Goal: Information Seeking & Learning: Learn about a topic

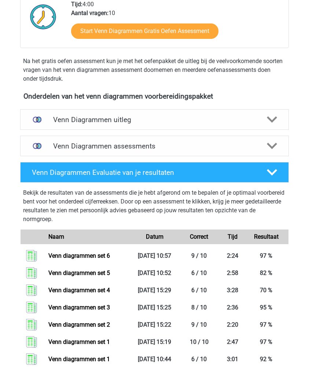
scroll to position [255, 0]
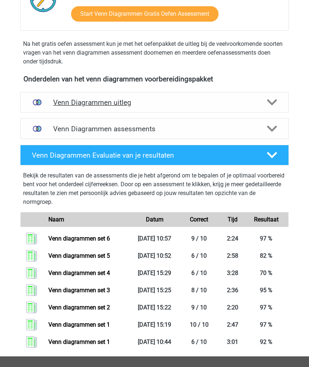
click at [60, 107] on div "Venn Diagrammen uitleg" at bounding box center [154, 102] width 269 height 21
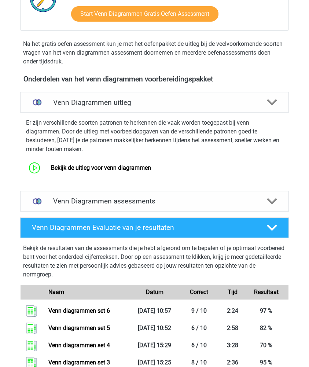
click at [64, 201] on h4 "Venn Diagrammen assessments" at bounding box center [154, 201] width 203 height 8
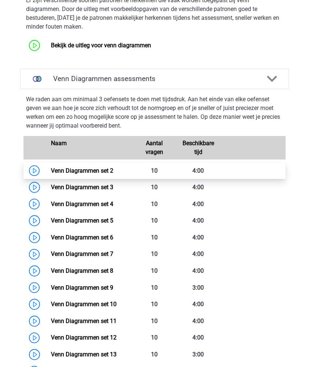
scroll to position [391, 0]
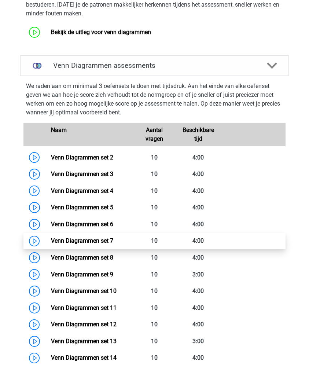
click at [71, 238] on link "Venn Diagrammen set 7" at bounding box center [82, 240] width 62 height 7
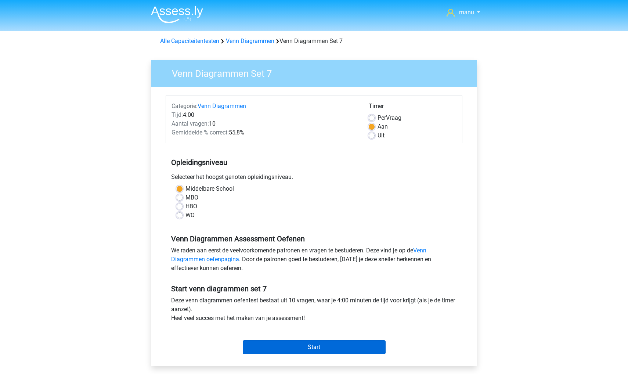
click at [278, 350] on input "Start" at bounding box center [314, 347] width 143 height 14
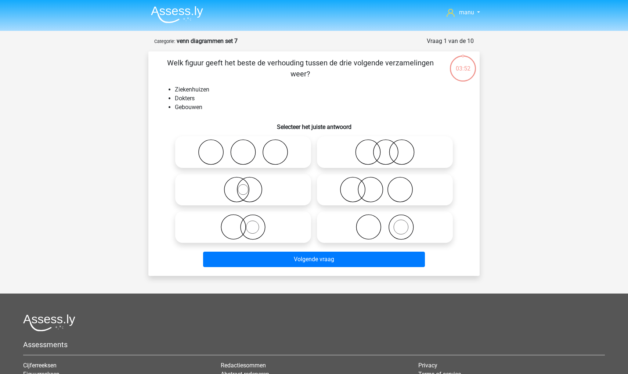
click at [356, 194] on icon at bounding box center [385, 190] width 130 height 26
click at [385, 186] on input "radio" at bounding box center [387, 183] width 5 height 5
radio input "true"
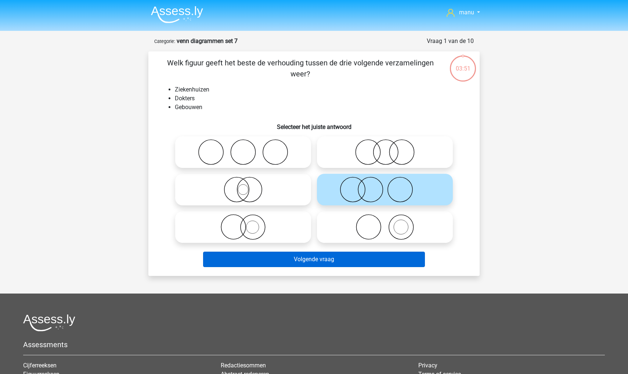
click at [334, 257] on button "Volgende vraag" at bounding box center [314, 258] width 222 height 15
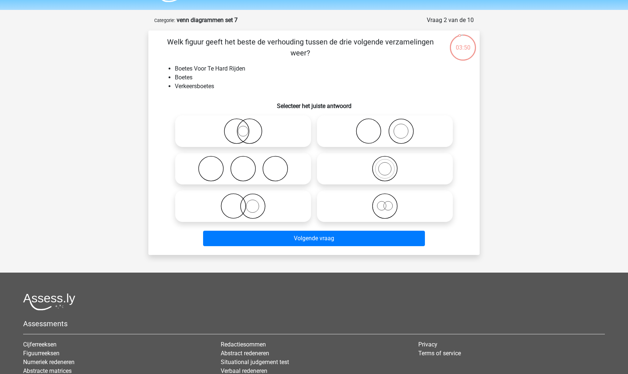
scroll to position [19, 0]
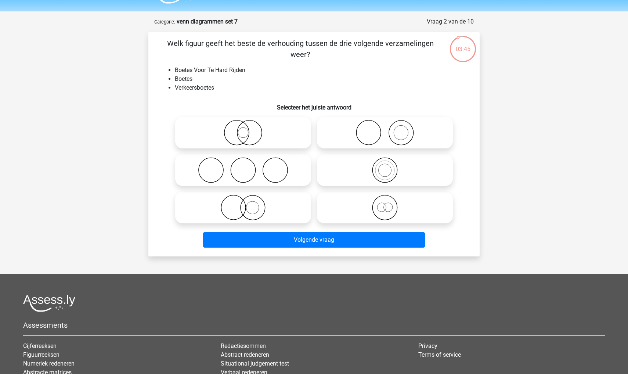
click at [391, 165] on icon at bounding box center [385, 170] width 130 height 26
click at [389, 165] on input "radio" at bounding box center [387, 163] width 5 height 5
radio input "true"
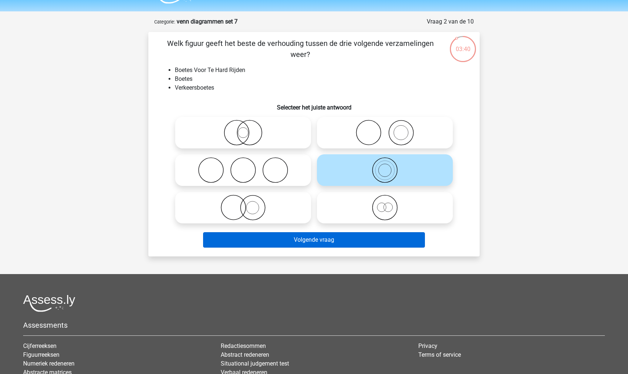
click at [323, 241] on button "Volgende vraag" at bounding box center [314, 239] width 222 height 15
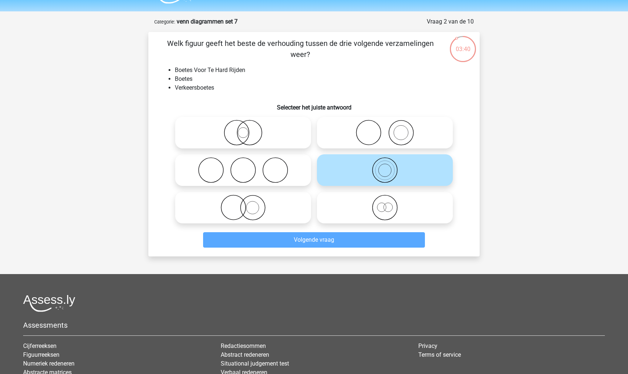
scroll to position [37, 0]
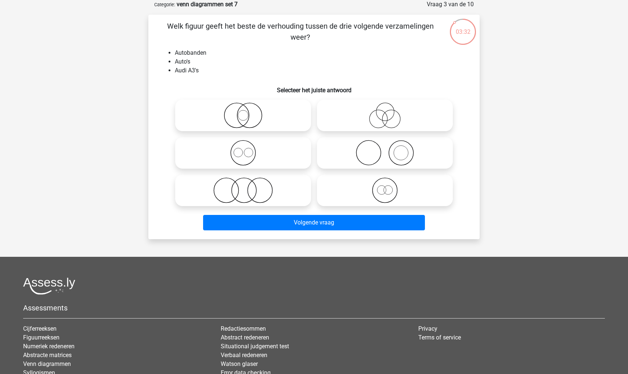
click at [373, 150] on icon at bounding box center [385, 153] width 130 height 26
click at [385, 149] on input "radio" at bounding box center [387, 146] width 5 height 5
radio input "true"
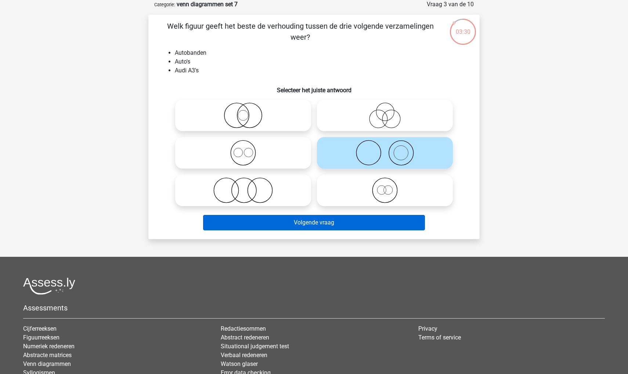
click at [323, 221] on button "Volgende vraag" at bounding box center [314, 222] width 222 height 15
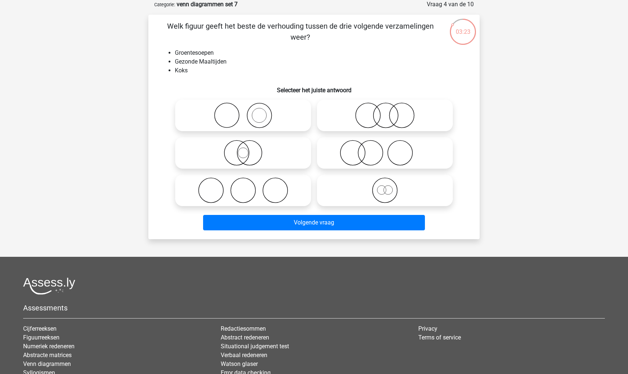
click at [352, 164] on icon at bounding box center [385, 153] width 130 height 26
click at [385, 149] on input "radio" at bounding box center [387, 146] width 5 height 5
radio input "true"
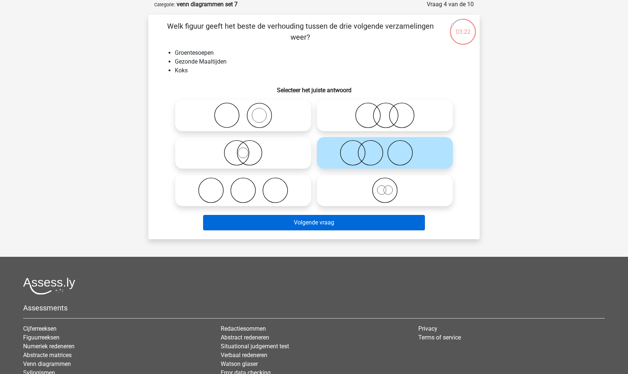
click at [316, 223] on button "Volgende vraag" at bounding box center [314, 222] width 222 height 15
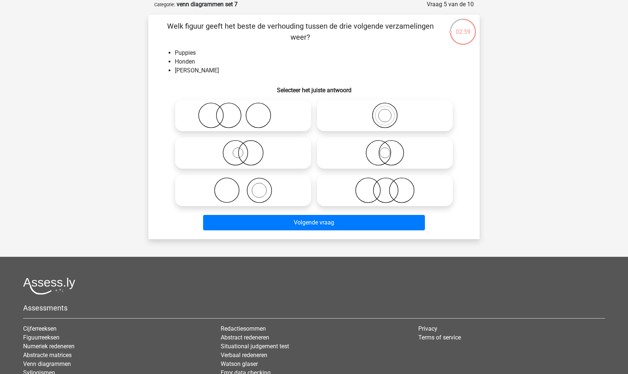
click at [392, 158] on icon at bounding box center [385, 153] width 130 height 26
click at [389, 149] on input "radio" at bounding box center [387, 146] width 5 height 5
radio input "true"
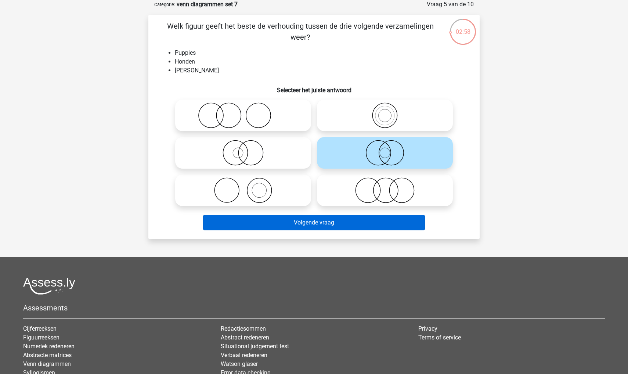
click at [348, 219] on button "Volgende vraag" at bounding box center [314, 222] width 222 height 15
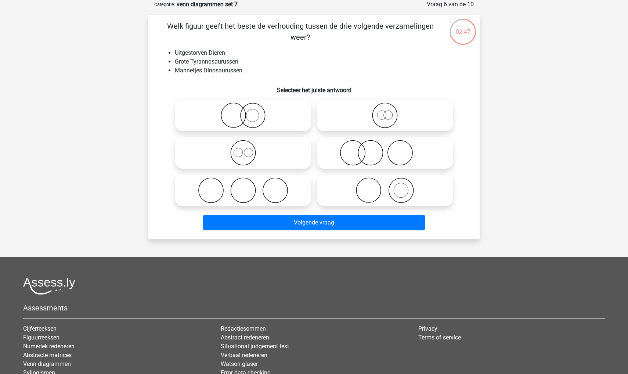
click at [353, 122] on icon at bounding box center [385, 115] width 130 height 26
click at [385, 112] on input "radio" at bounding box center [387, 109] width 5 height 5
radio input "true"
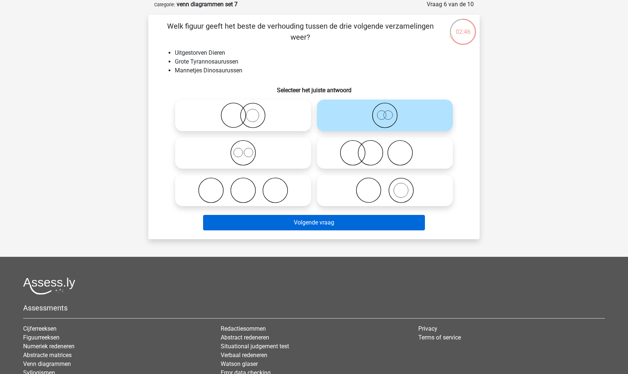
click at [303, 225] on button "Volgende vraag" at bounding box center [314, 222] width 222 height 15
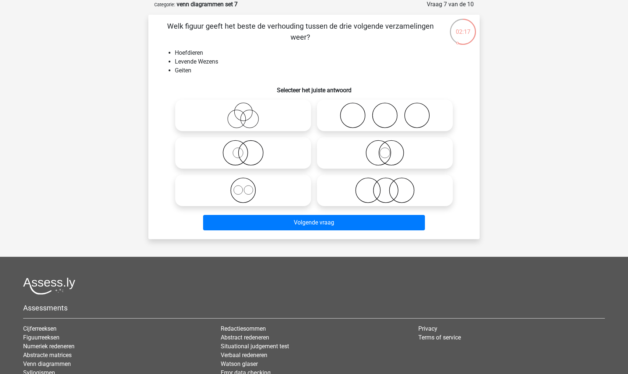
click at [357, 157] on icon at bounding box center [385, 153] width 130 height 26
click at [385, 149] on input "radio" at bounding box center [387, 146] width 5 height 5
radio input "true"
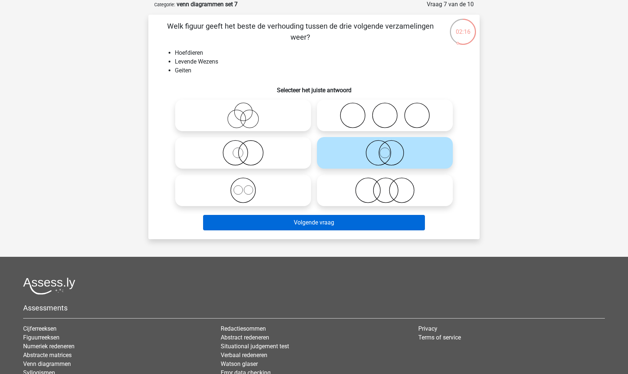
click at [328, 222] on button "Volgende vraag" at bounding box center [314, 222] width 222 height 15
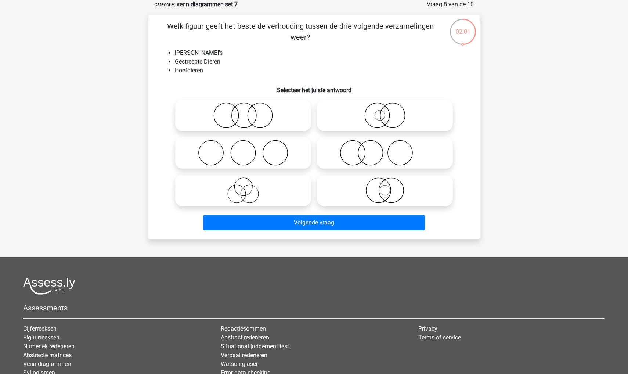
click at [357, 123] on icon at bounding box center [385, 115] width 130 height 26
click at [385, 112] on input "radio" at bounding box center [387, 109] width 5 height 5
radio input "true"
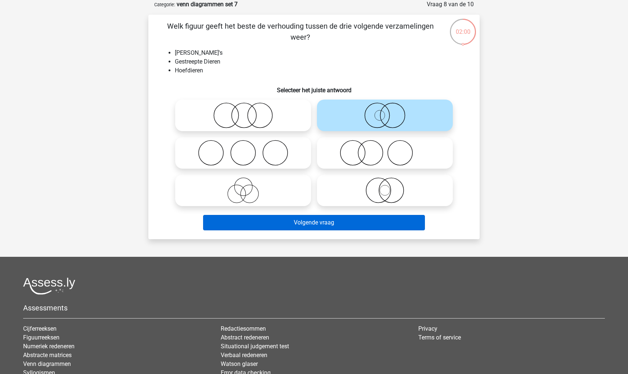
click at [292, 219] on button "Volgende vraag" at bounding box center [314, 222] width 222 height 15
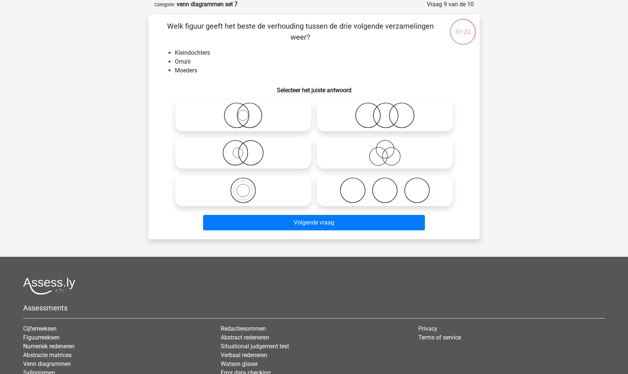
click at [237, 153] on icon at bounding box center [243, 153] width 130 height 26
click at [243, 149] on input "radio" at bounding box center [245, 146] width 5 height 5
radio input "true"
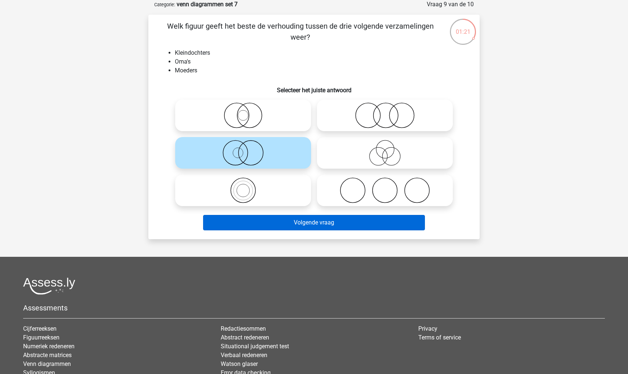
click at [233, 221] on button "Volgende vraag" at bounding box center [314, 222] width 222 height 15
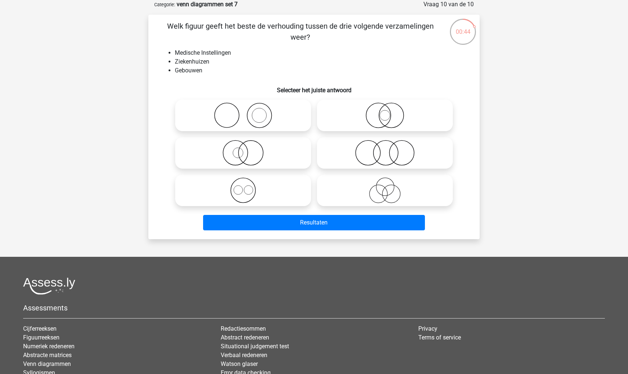
click at [370, 124] on icon at bounding box center [385, 115] width 130 height 26
click at [385, 112] on input "radio" at bounding box center [387, 109] width 5 height 5
radio input "true"
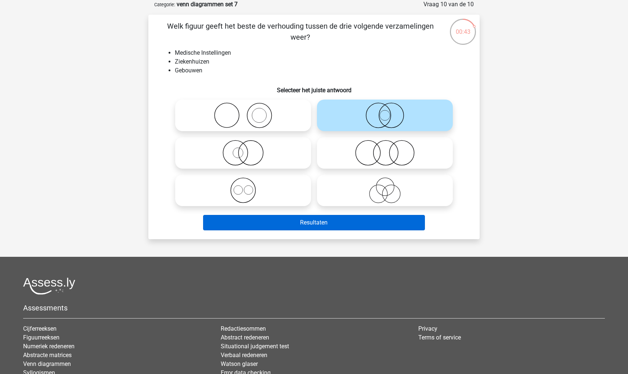
click at [294, 223] on button "Resultaten" at bounding box center [314, 222] width 222 height 15
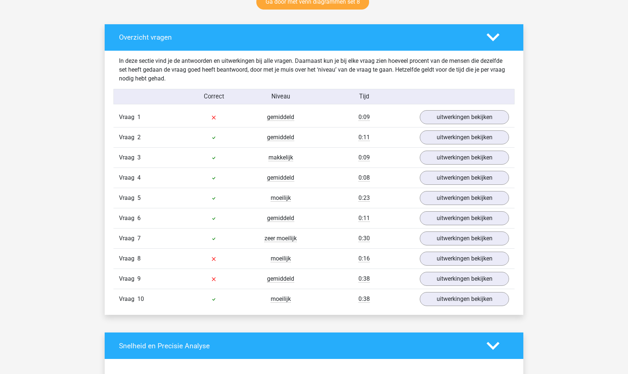
scroll to position [399, 0]
click at [459, 115] on link "uitwerkingen bekijken" at bounding box center [464, 117] width 102 height 16
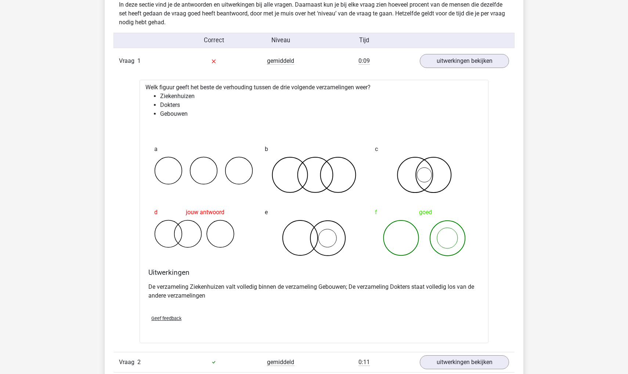
scroll to position [469, 0]
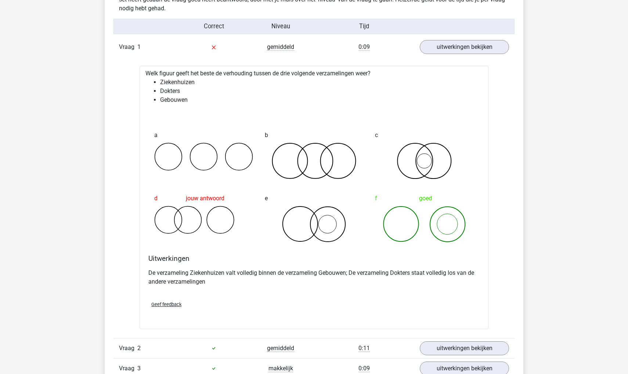
click at [176, 219] on icon at bounding box center [203, 219] width 99 height 28
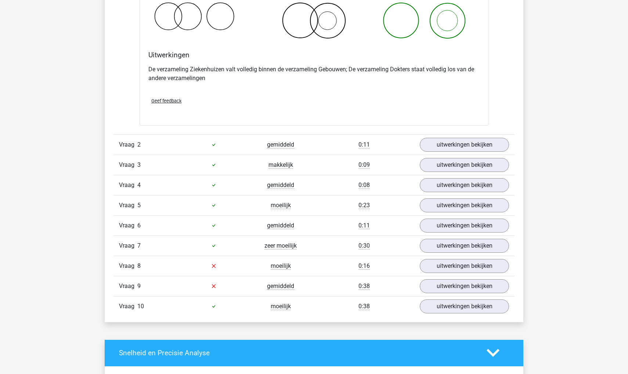
scroll to position [699, 0]
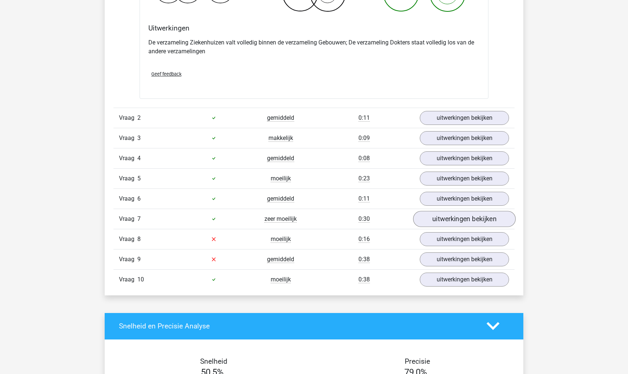
click at [429, 217] on link "uitwerkingen bekijken" at bounding box center [464, 219] width 102 height 16
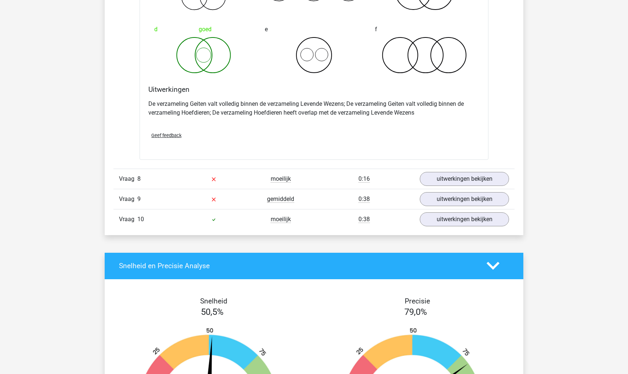
scroll to position [1040, 0]
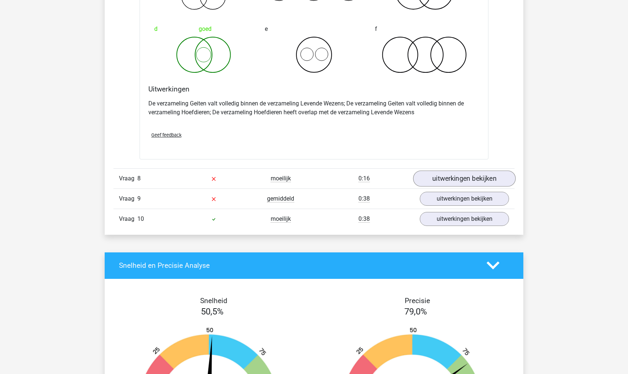
click at [463, 183] on link "uitwerkingen bekijken" at bounding box center [464, 178] width 102 height 16
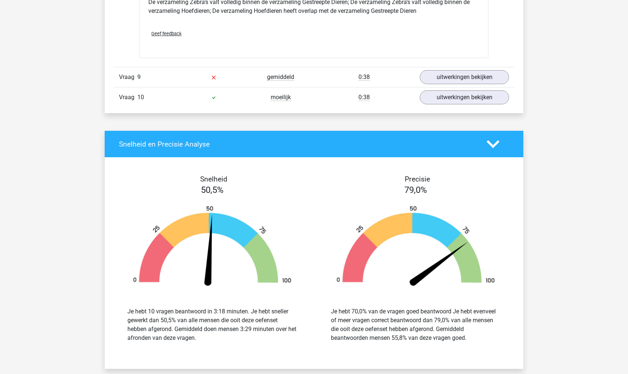
scroll to position [1437, 0]
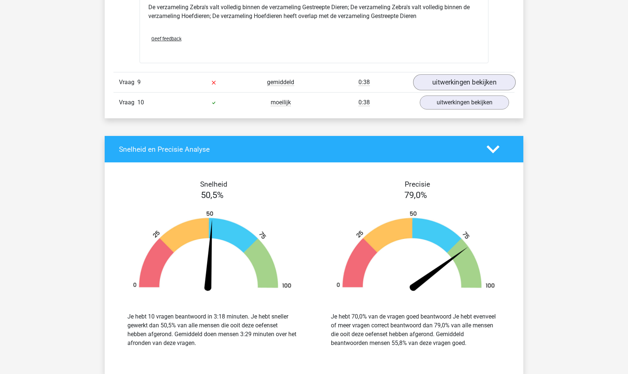
click at [459, 80] on link "uitwerkingen bekijken" at bounding box center [464, 82] width 102 height 16
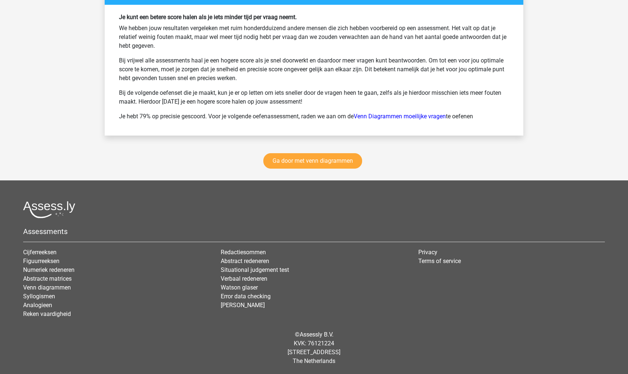
scroll to position [2121, 0]
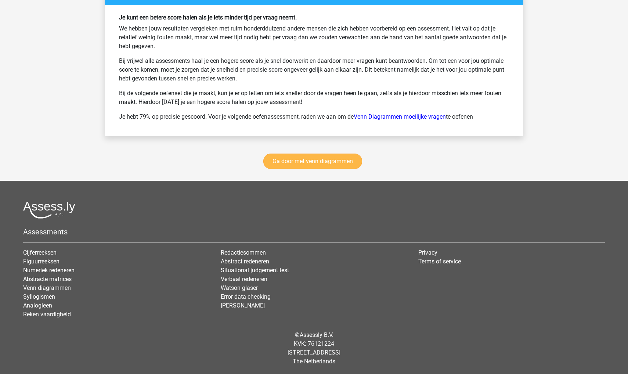
click at [310, 159] on link "Ga door met venn diagrammen" at bounding box center [312, 160] width 99 height 15
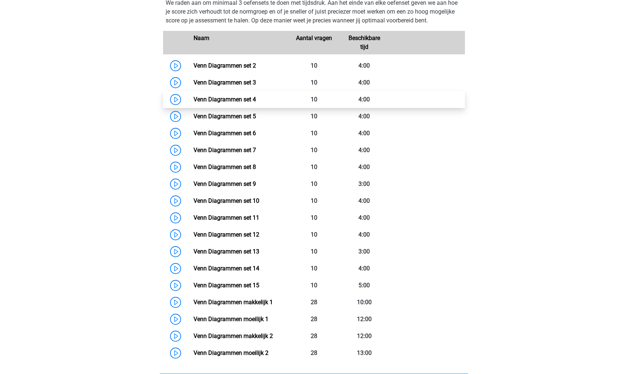
scroll to position [367, 0]
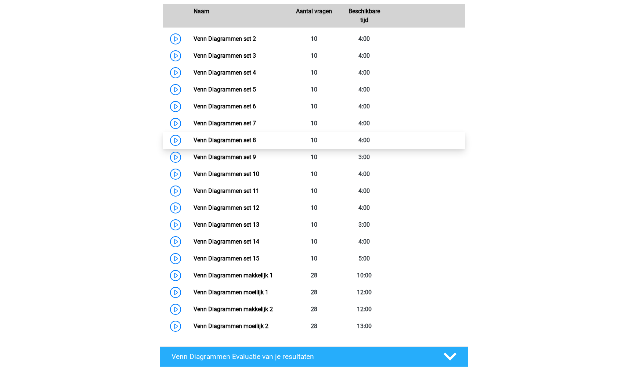
click at [256, 139] on link "Venn Diagrammen set 8" at bounding box center [224, 140] width 62 height 7
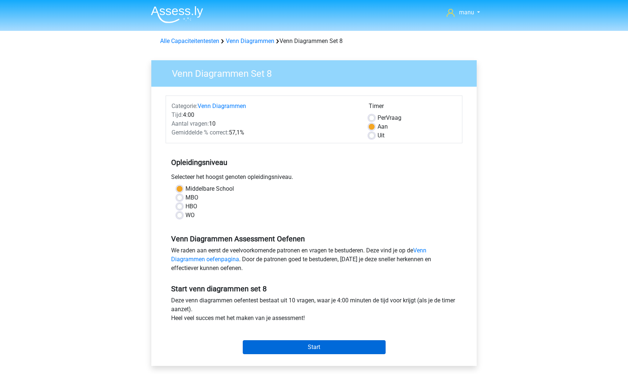
click at [262, 345] on input "Start" at bounding box center [314, 347] width 143 height 14
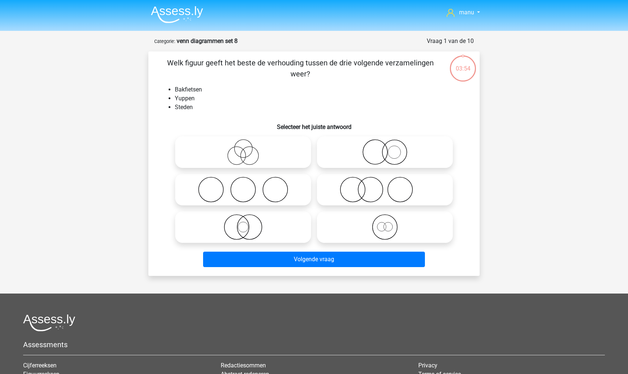
click at [249, 186] on icon at bounding box center [243, 190] width 130 height 26
click at [248, 186] on input "radio" at bounding box center [245, 183] width 5 height 5
radio input "true"
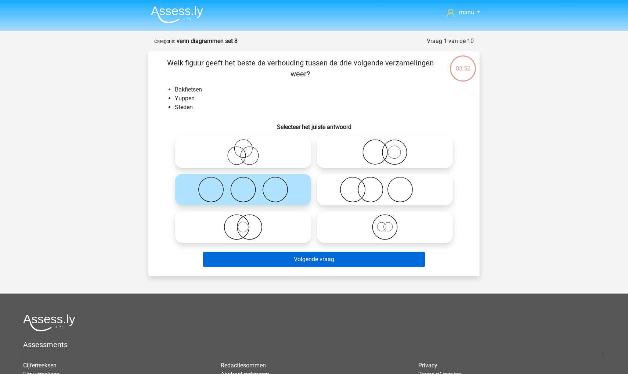
click at [244, 257] on button "Volgende vraag" at bounding box center [314, 258] width 222 height 15
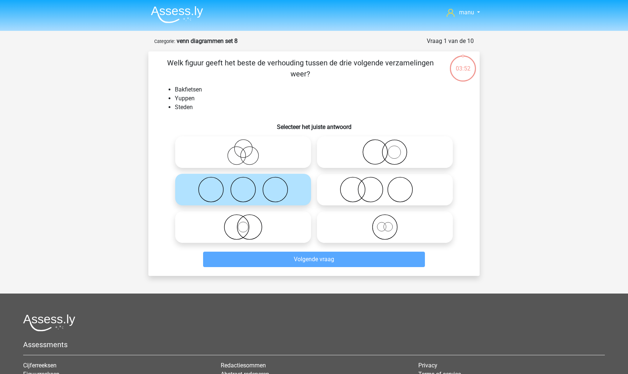
scroll to position [37, 0]
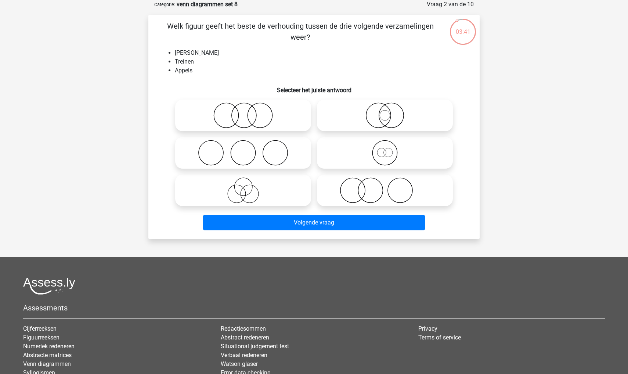
click at [222, 115] on icon at bounding box center [243, 115] width 130 height 26
click at [243, 112] on input "radio" at bounding box center [245, 109] width 5 height 5
radio input "true"
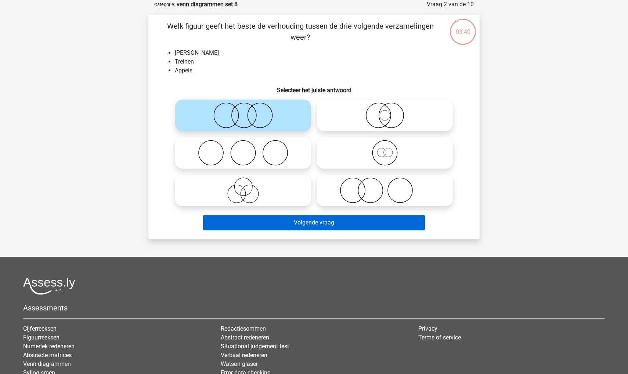
click at [229, 223] on button "Volgende vraag" at bounding box center [314, 222] width 222 height 15
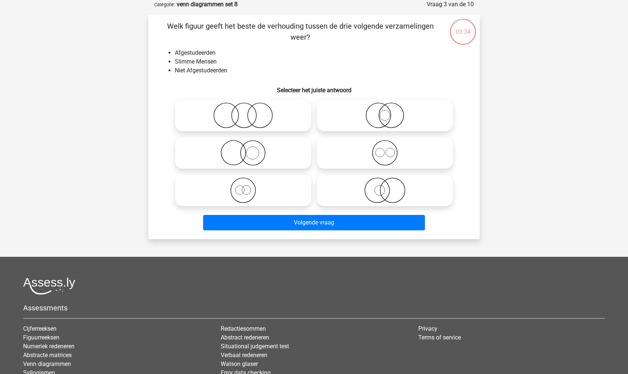
click at [225, 127] on circle at bounding box center [226, 115] width 25 height 25
click at [243, 112] on input "radio" at bounding box center [245, 109] width 5 height 5
radio input "true"
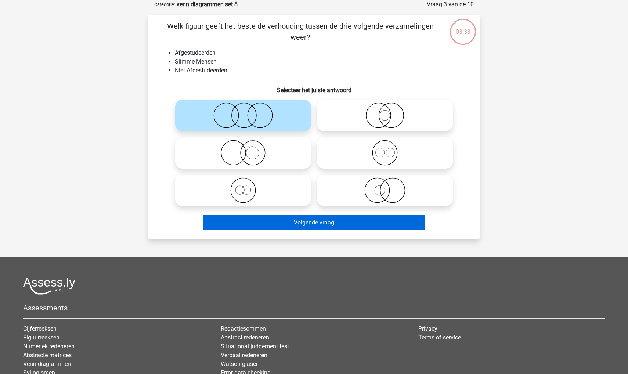
click at [248, 218] on button "Volgende vraag" at bounding box center [314, 222] width 222 height 15
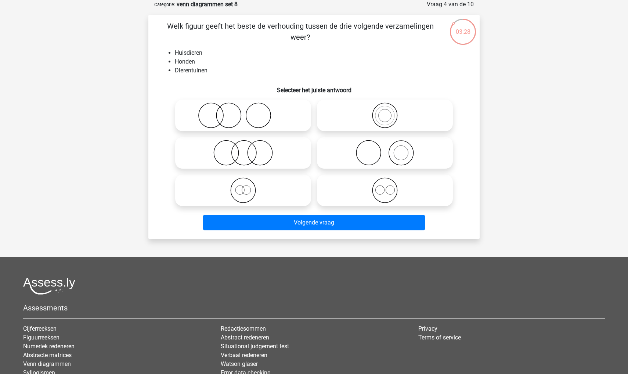
click at [225, 102] on label at bounding box center [243, 115] width 136 height 32
click at [243, 107] on input "radio" at bounding box center [245, 109] width 5 height 5
radio input "true"
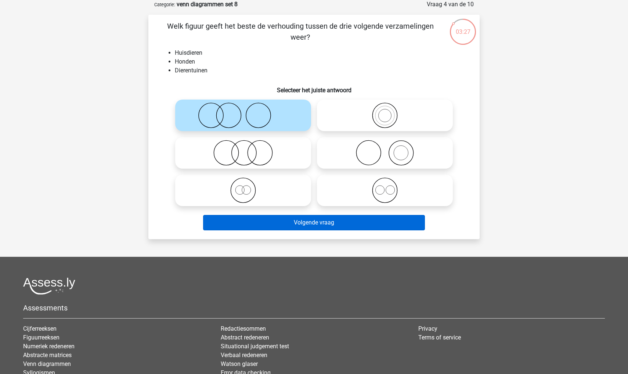
click at [243, 217] on button "Volgende vraag" at bounding box center [314, 222] width 222 height 15
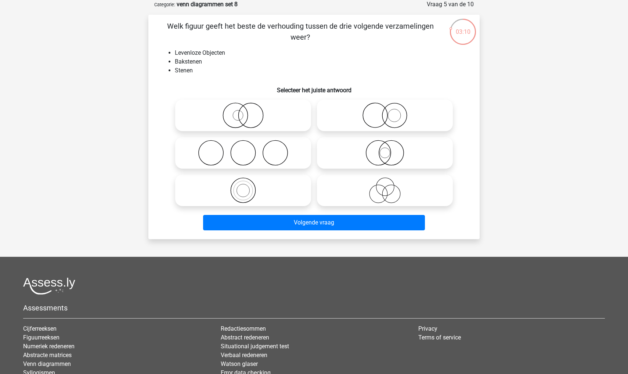
click at [376, 152] on icon at bounding box center [385, 153] width 130 height 26
click at [385, 149] on input "radio" at bounding box center [387, 146] width 5 height 5
radio input "true"
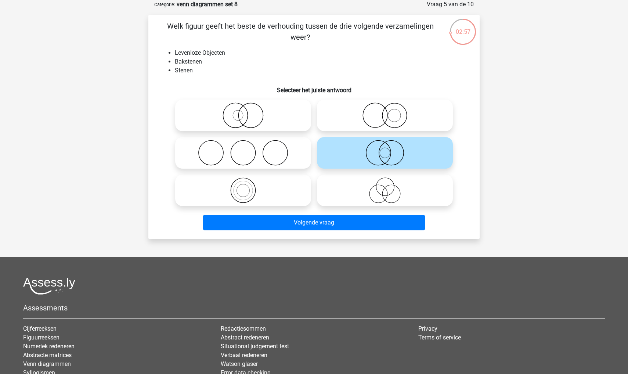
click at [241, 186] on icon at bounding box center [243, 190] width 130 height 26
click at [243, 186] on input "radio" at bounding box center [245, 184] width 5 height 5
radio input "true"
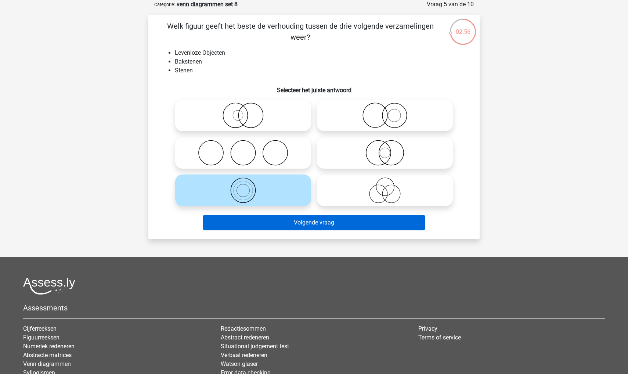
click at [246, 221] on button "Volgende vraag" at bounding box center [314, 222] width 222 height 15
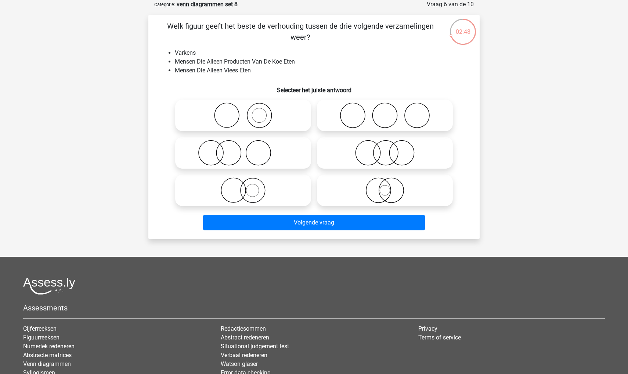
click at [220, 161] on circle at bounding box center [228, 153] width 25 height 25
click at [243, 149] on input "radio" at bounding box center [245, 146] width 5 height 5
radio input "true"
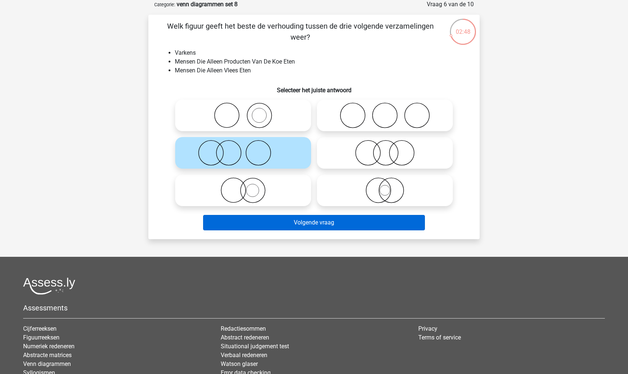
click at [233, 222] on button "Volgende vraag" at bounding box center [314, 222] width 222 height 15
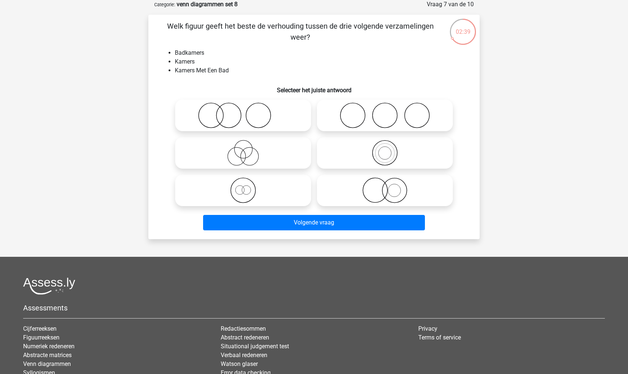
click at [342, 150] on icon at bounding box center [385, 153] width 130 height 26
click at [385, 149] on input "radio" at bounding box center [387, 146] width 5 height 5
radio input "true"
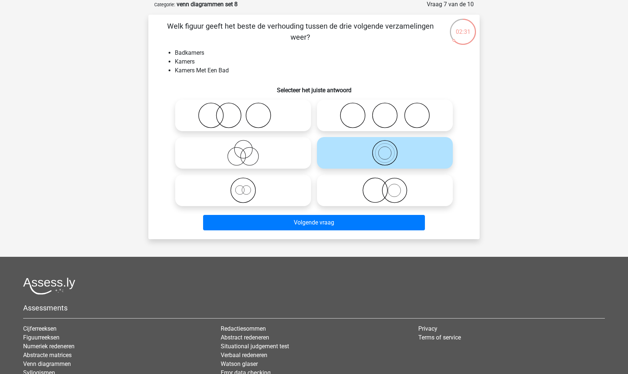
click at [236, 195] on icon at bounding box center [243, 190] width 130 height 26
click at [243, 186] on input "radio" at bounding box center [245, 184] width 5 height 5
radio input "true"
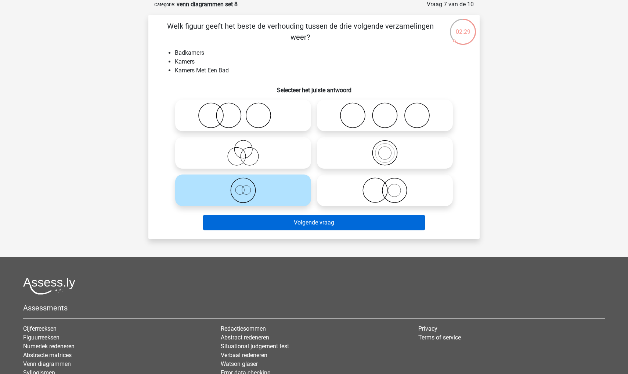
click at [239, 221] on button "Volgende vraag" at bounding box center [314, 222] width 222 height 15
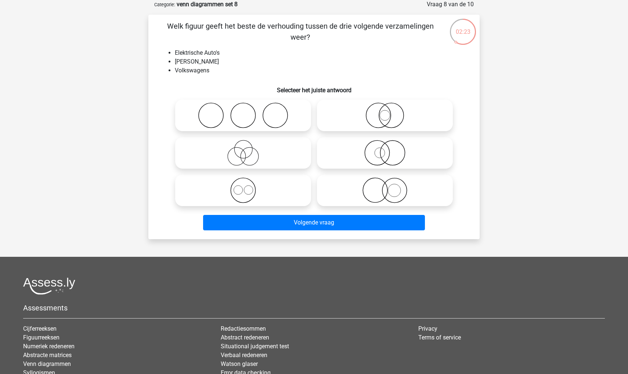
click at [247, 187] on icon at bounding box center [243, 190] width 130 height 26
click at [247, 186] on input "radio" at bounding box center [245, 184] width 5 height 5
radio input "true"
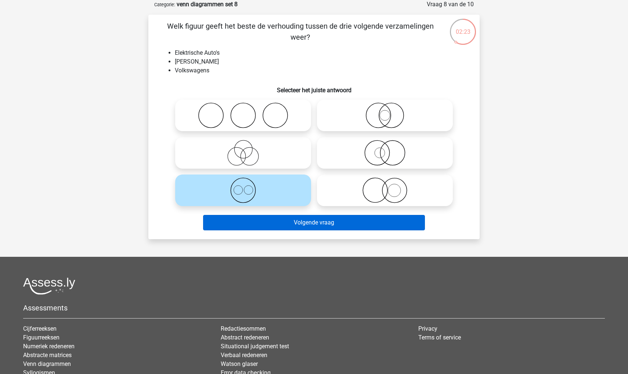
click at [250, 229] on button "Volgende vraag" at bounding box center [314, 222] width 222 height 15
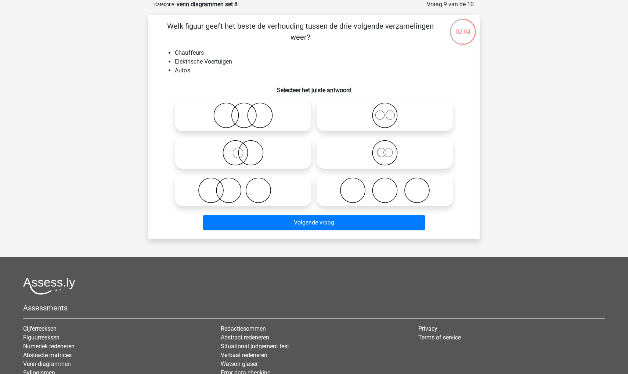
click at [214, 200] on icon at bounding box center [243, 190] width 130 height 26
click at [243, 186] on input "radio" at bounding box center [245, 184] width 5 height 5
radio input "true"
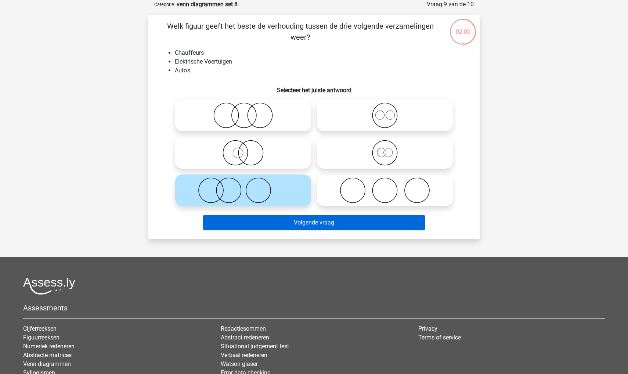
click at [218, 221] on button "Volgende vraag" at bounding box center [314, 222] width 222 height 15
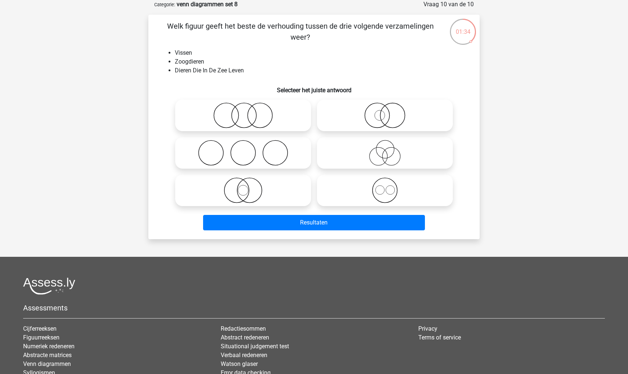
click at [257, 112] on icon at bounding box center [243, 115] width 130 height 26
click at [248, 112] on input "radio" at bounding box center [245, 109] width 5 height 5
radio input "true"
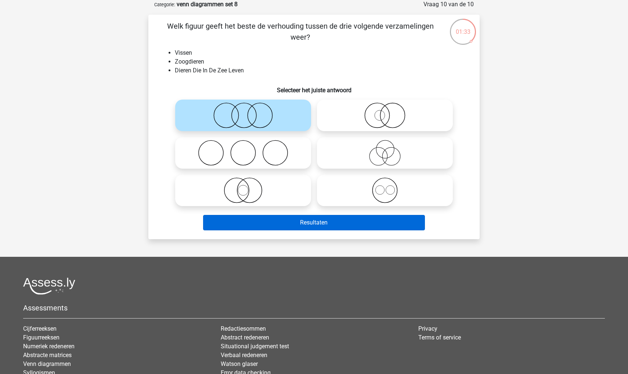
click at [241, 224] on button "Resultaten" at bounding box center [314, 222] width 222 height 15
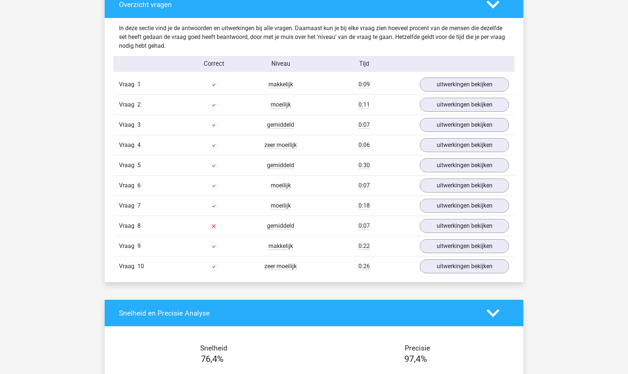
scroll to position [436, 0]
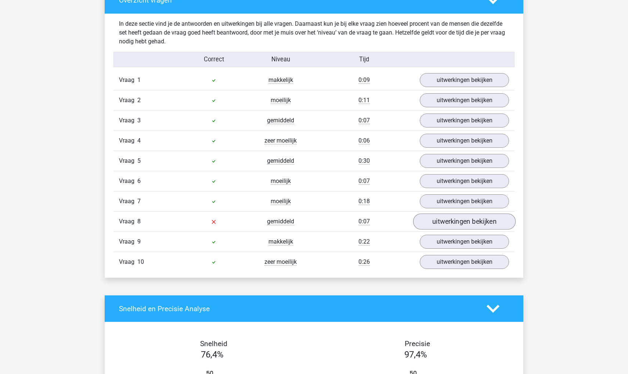
click at [457, 223] on link "uitwerkingen bekijken" at bounding box center [464, 222] width 102 height 16
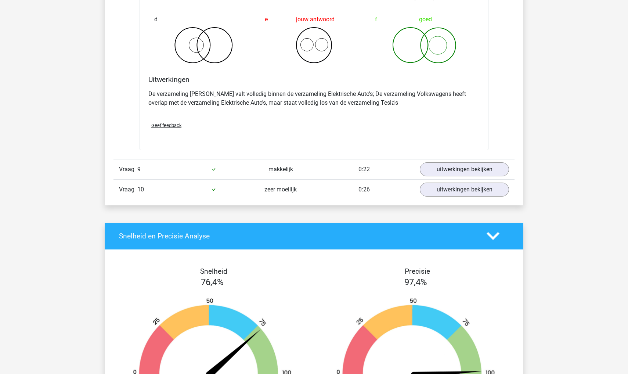
scroll to position [789, 0]
click at [449, 191] on link "uitwerkingen bekijken" at bounding box center [464, 189] width 102 height 16
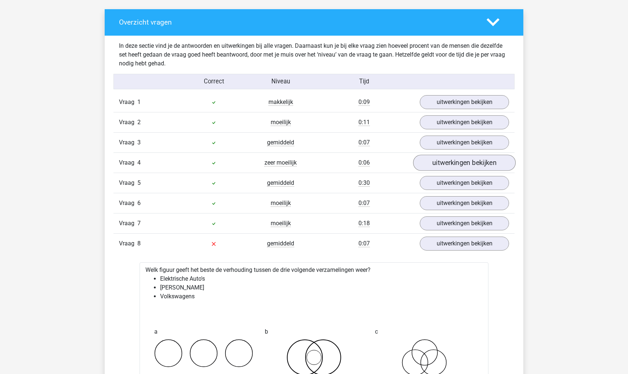
scroll to position [415, 0]
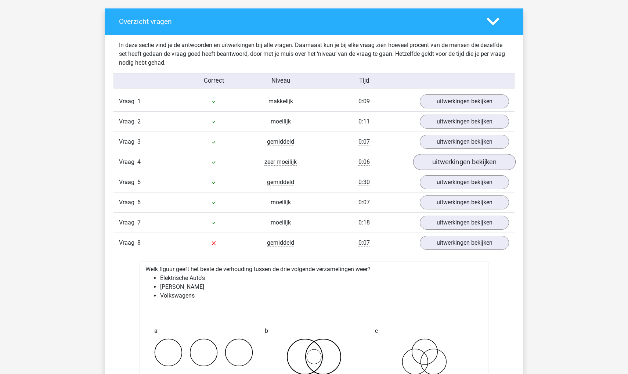
click at [446, 168] on link "uitwerkingen bekijken" at bounding box center [464, 162] width 102 height 16
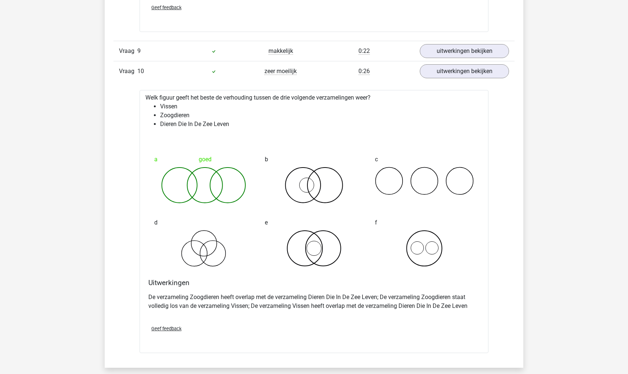
scroll to position [1196, 0]
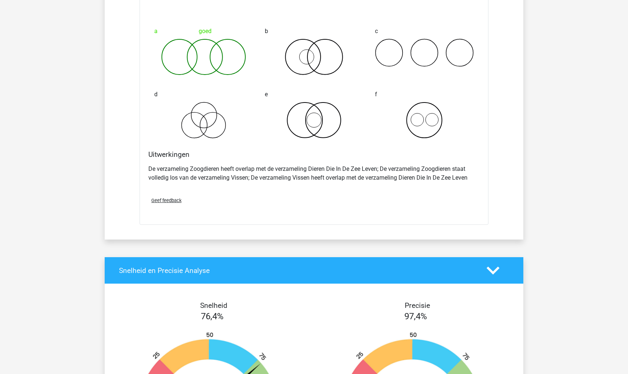
click at [447, 171] on p "De verzameling Zoogdieren heeft overlap met de verzameling Dieren Die In De Zee…" at bounding box center [313, 173] width 331 height 18
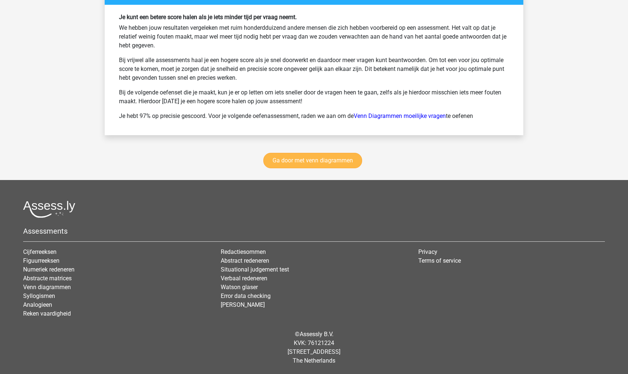
scroll to position [1849, 0]
click at [309, 161] on link "Ga door met venn diagrammen" at bounding box center [312, 160] width 99 height 15
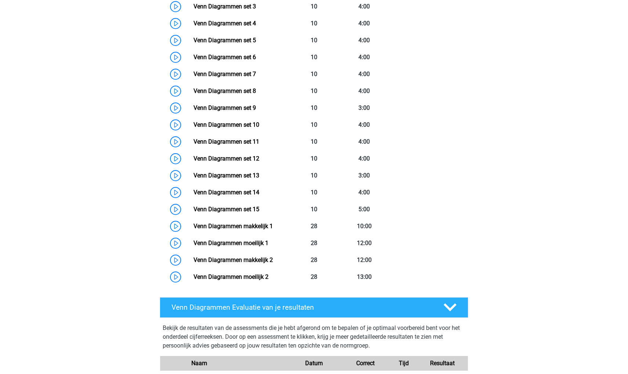
scroll to position [403, 0]
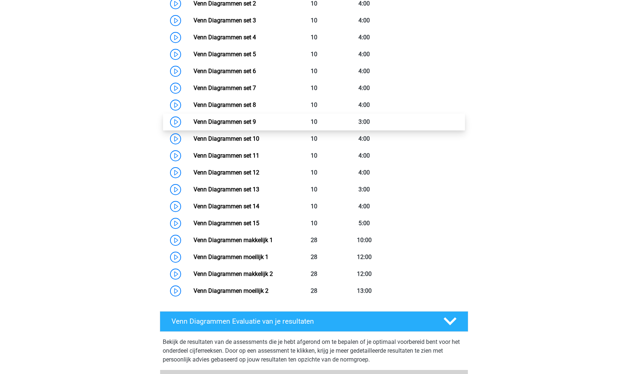
click at [252, 122] on link "Venn Diagrammen set 9" at bounding box center [224, 121] width 62 height 7
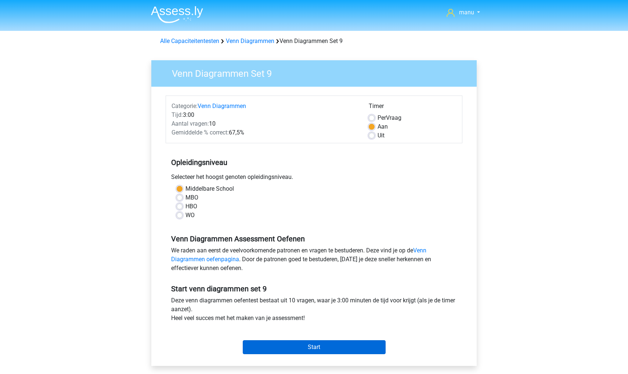
click at [276, 347] on input "Start" at bounding box center [314, 347] width 143 height 14
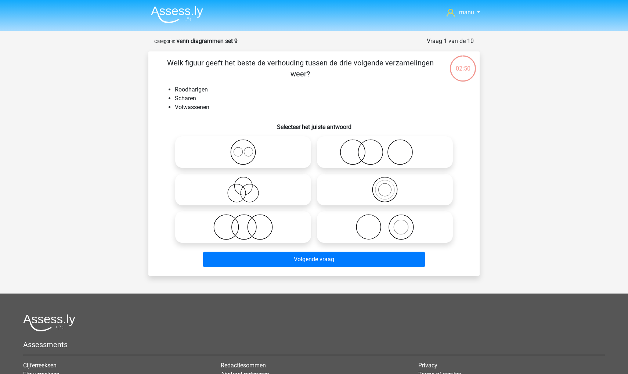
click at [360, 153] on icon at bounding box center [385, 152] width 130 height 26
click at [385, 148] on input "radio" at bounding box center [387, 145] width 5 height 5
radio input "true"
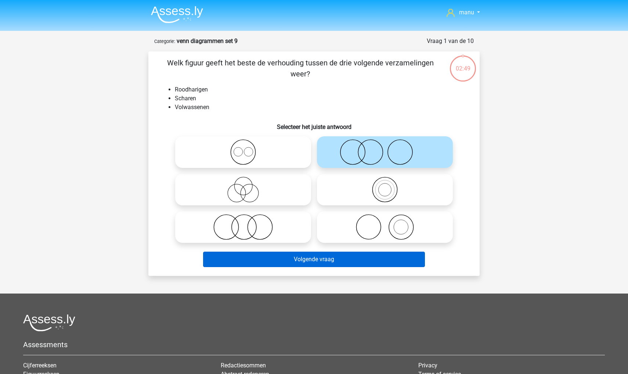
click at [296, 260] on button "Volgende vraag" at bounding box center [314, 258] width 222 height 15
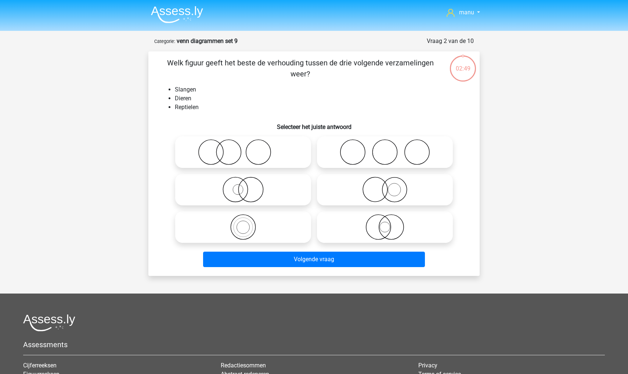
scroll to position [37, 0]
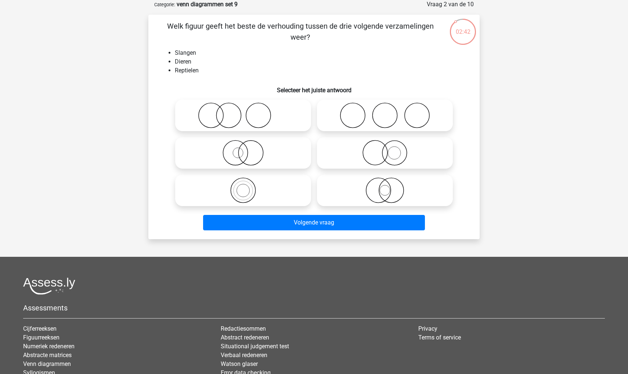
click at [236, 176] on label at bounding box center [243, 190] width 136 height 32
click at [243, 182] on input "radio" at bounding box center [245, 184] width 5 height 5
radio input "true"
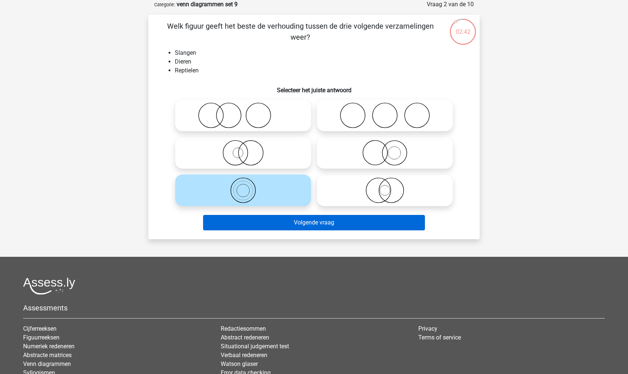
click at [246, 221] on button "Volgende vraag" at bounding box center [314, 222] width 222 height 15
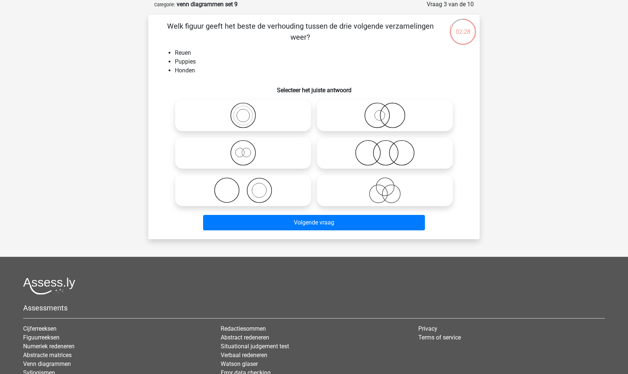
click at [236, 159] on icon at bounding box center [243, 153] width 130 height 26
click at [243, 149] on input "radio" at bounding box center [245, 146] width 5 height 5
radio input "true"
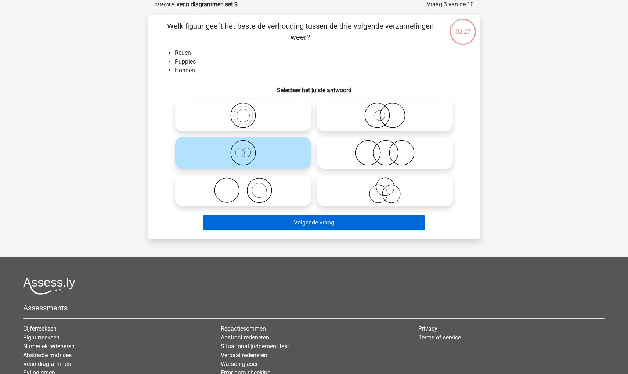
click at [239, 229] on button "Volgende vraag" at bounding box center [314, 222] width 222 height 15
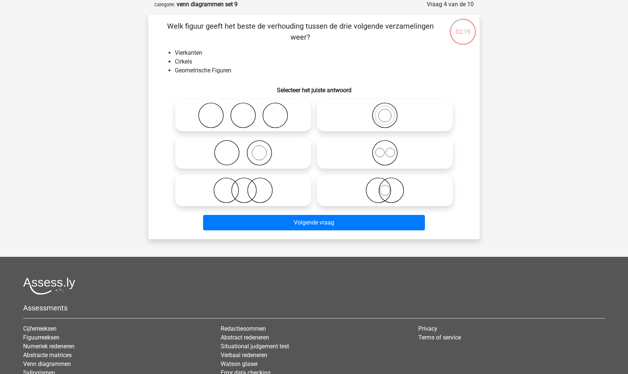
click at [377, 145] on icon at bounding box center [385, 153] width 130 height 26
click at [385, 145] on input "radio" at bounding box center [387, 146] width 5 height 5
radio input "true"
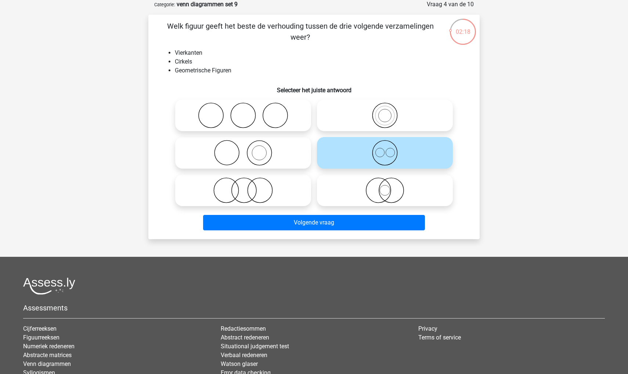
click at [342, 212] on div "Volgende vraag" at bounding box center [314, 221] width 308 height 24
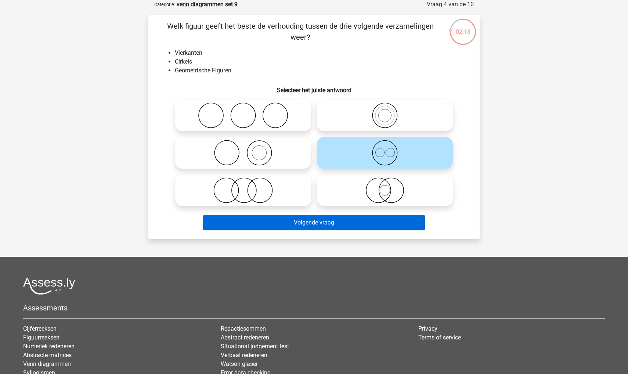
click at [338, 223] on button "Volgende vraag" at bounding box center [314, 222] width 222 height 15
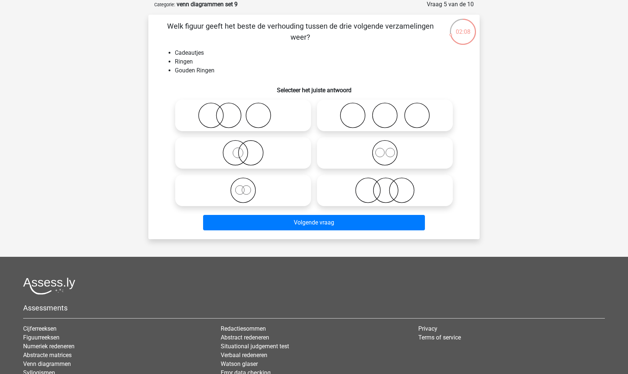
click at [229, 147] on icon at bounding box center [243, 153] width 130 height 26
click at [243, 147] on input "radio" at bounding box center [245, 146] width 5 height 5
radio input "true"
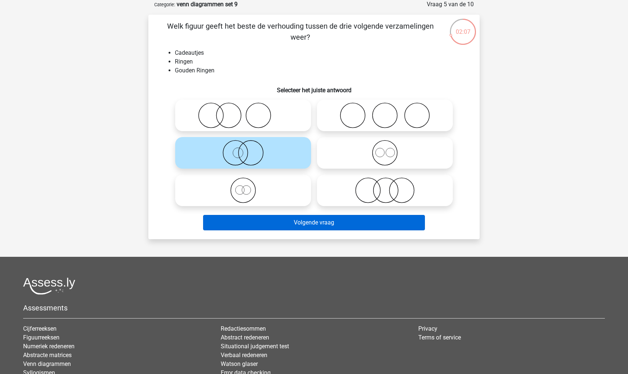
click at [230, 216] on button "Volgende vraag" at bounding box center [314, 222] width 222 height 15
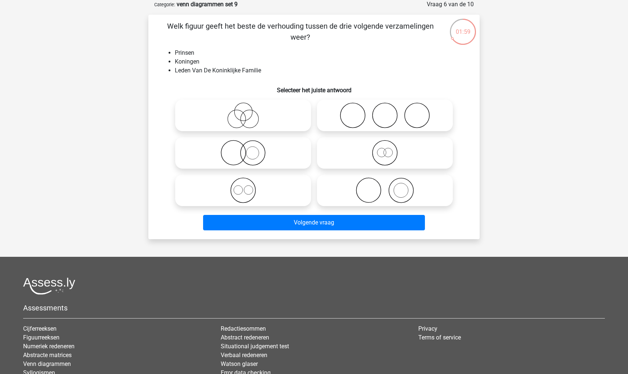
click at [237, 197] on icon at bounding box center [243, 190] width 130 height 26
click at [243, 186] on input "radio" at bounding box center [245, 184] width 5 height 5
radio input "true"
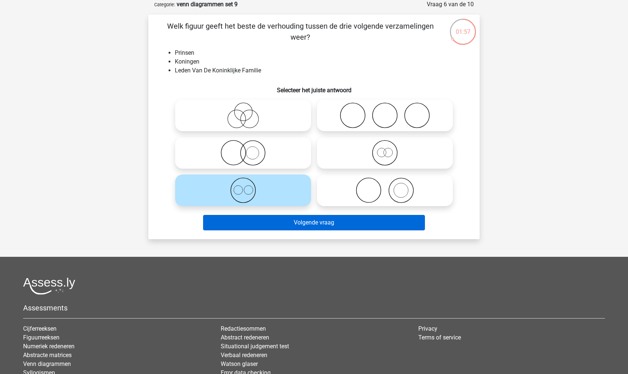
click at [230, 226] on button "Volgende vraag" at bounding box center [314, 222] width 222 height 15
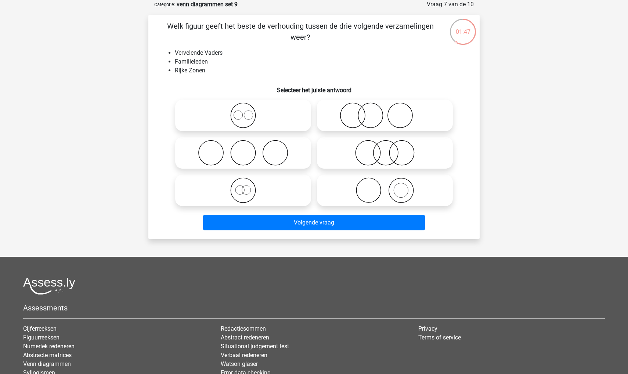
click at [232, 192] on icon at bounding box center [243, 190] width 130 height 26
click at [243, 186] on input "radio" at bounding box center [245, 184] width 5 height 5
radio input "true"
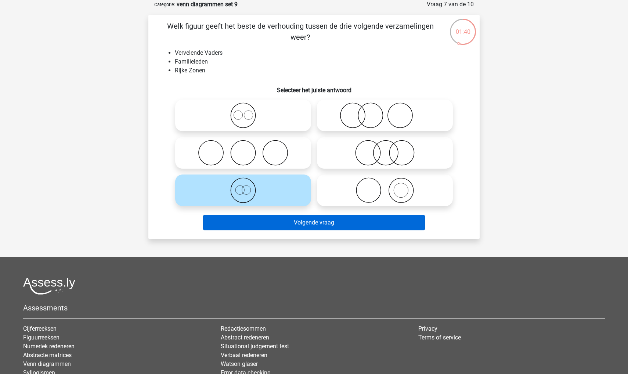
click at [229, 227] on button "Volgende vraag" at bounding box center [314, 222] width 222 height 15
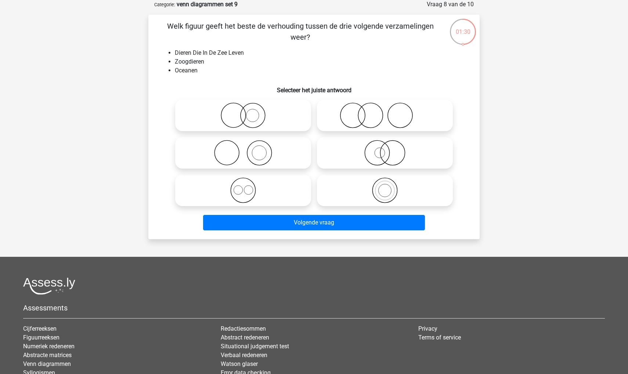
click at [349, 113] on icon at bounding box center [385, 115] width 130 height 26
click at [385, 112] on input "radio" at bounding box center [387, 109] width 5 height 5
radio input "true"
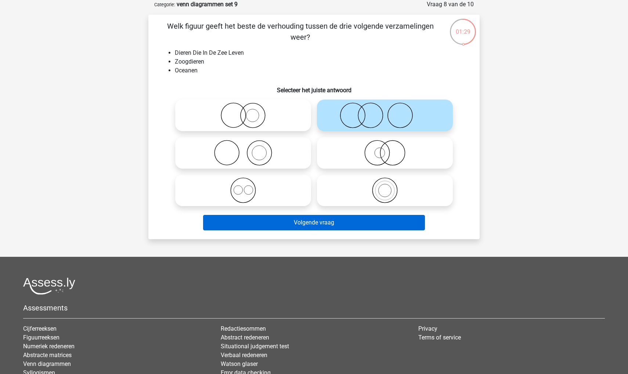
click at [281, 220] on button "Volgende vraag" at bounding box center [314, 222] width 222 height 15
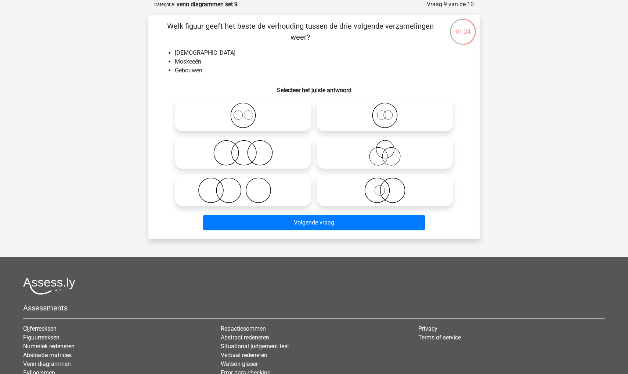
click at [194, 122] on icon at bounding box center [243, 115] width 130 height 26
click at [243, 112] on input "radio" at bounding box center [245, 109] width 5 height 5
radio input "true"
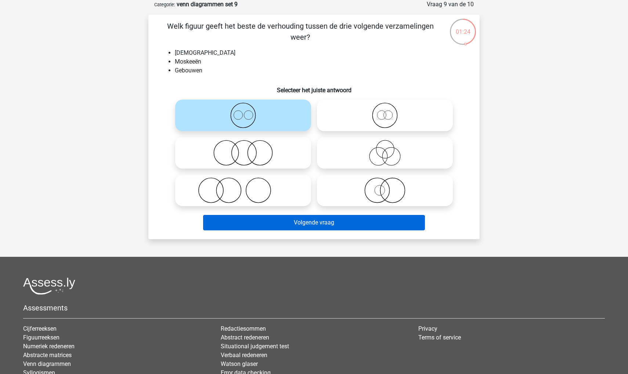
click at [214, 221] on button "Volgende vraag" at bounding box center [314, 222] width 222 height 15
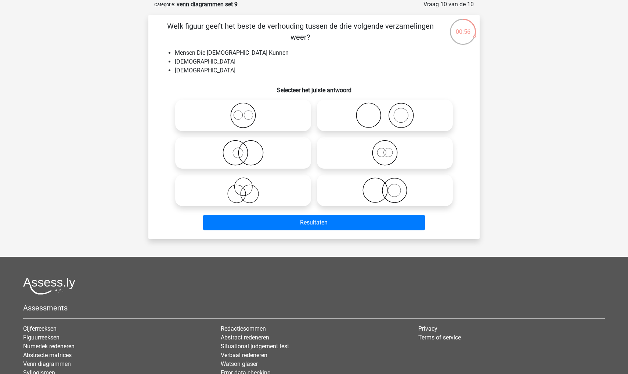
click at [233, 182] on icon at bounding box center [243, 190] width 130 height 26
click at [243, 182] on input "radio" at bounding box center [245, 184] width 5 height 5
radio input "true"
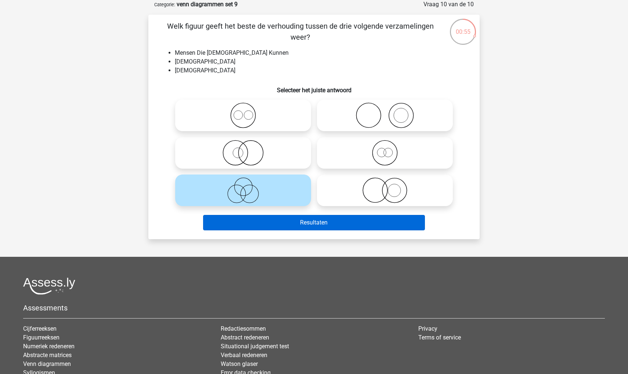
click at [242, 226] on button "Resultaten" at bounding box center [314, 222] width 222 height 15
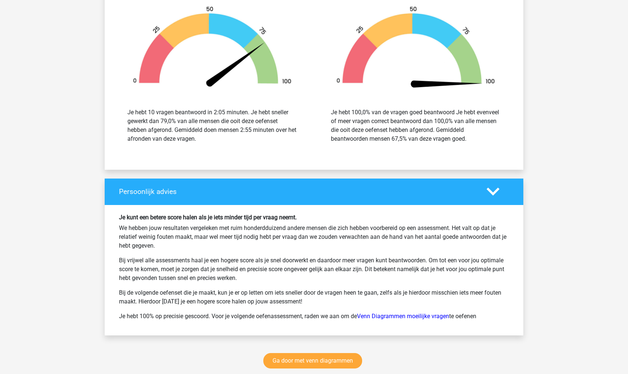
scroll to position [807, 0]
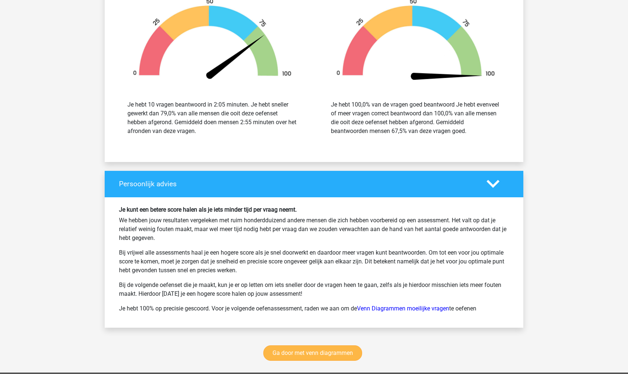
click at [283, 350] on link "Ga door met venn diagrammen" at bounding box center [312, 352] width 99 height 15
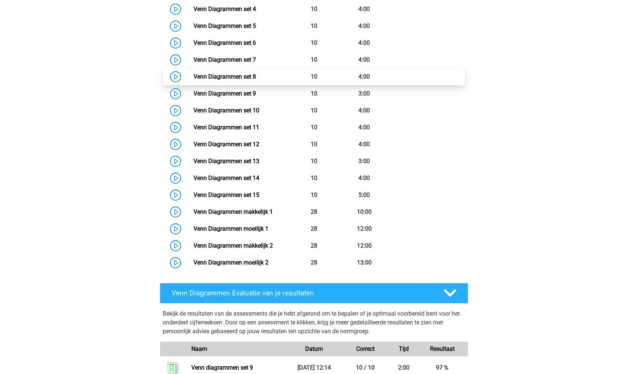
scroll to position [429, 0]
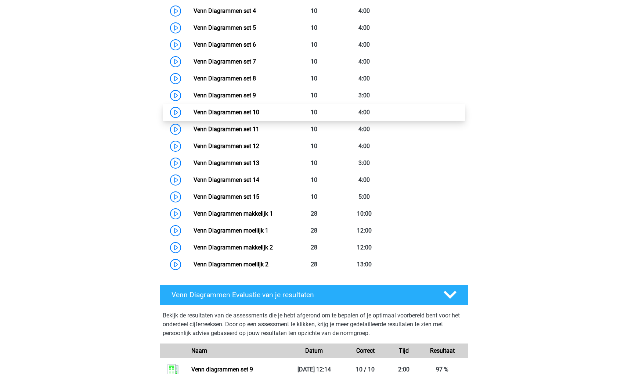
click at [254, 116] on link "Venn Diagrammen set 10" at bounding box center [226, 112] width 66 height 7
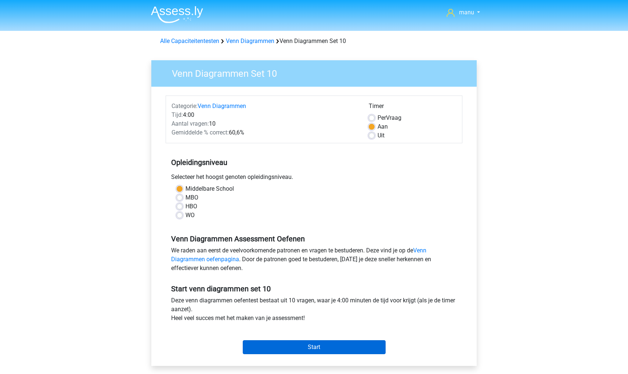
click at [259, 347] on input "Start" at bounding box center [314, 347] width 143 height 14
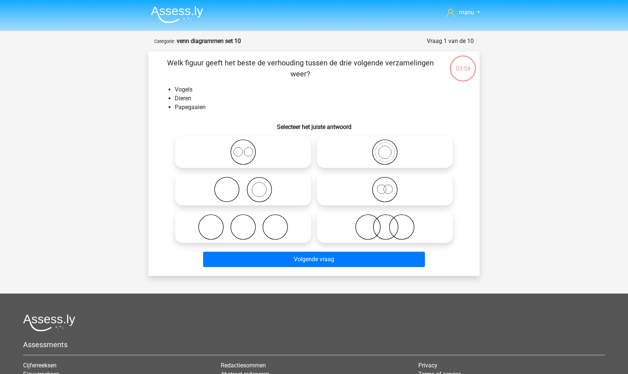
click at [403, 153] on icon at bounding box center [385, 152] width 130 height 26
click at [389, 148] on input "radio" at bounding box center [387, 145] width 5 height 5
radio input "true"
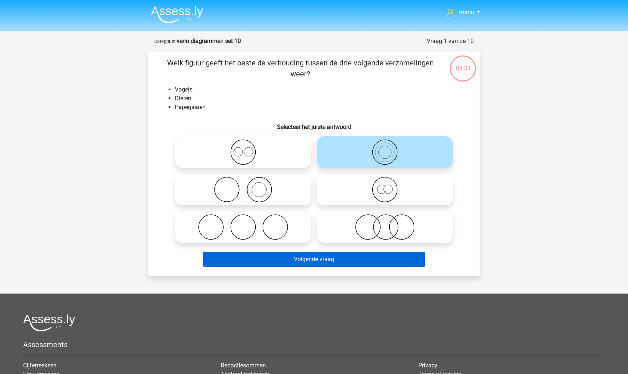
click at [341, 261] on button "Volgende vraag" at bounding box center [314, 258] width 222 height 15
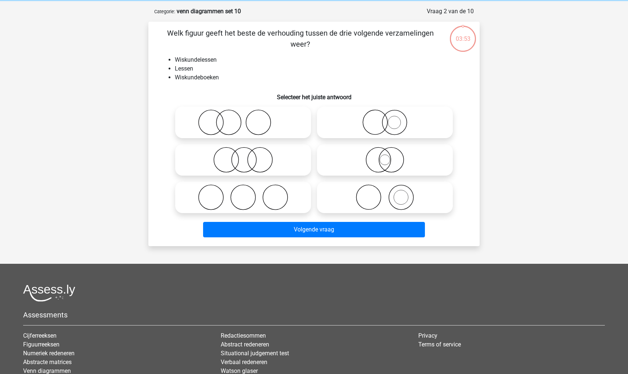
scroll to position [25, 0]
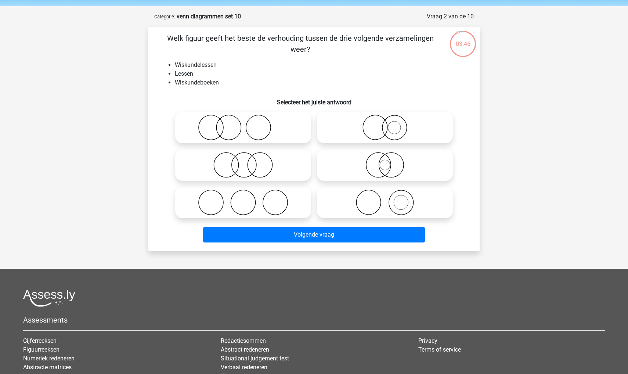
click at [347, 207] on icon at bounding box center [385, 202] width 130 height 26
click at [385, 199] on input "radio" at bounding box center [387, 196] width 5 height 5
radio input "true"
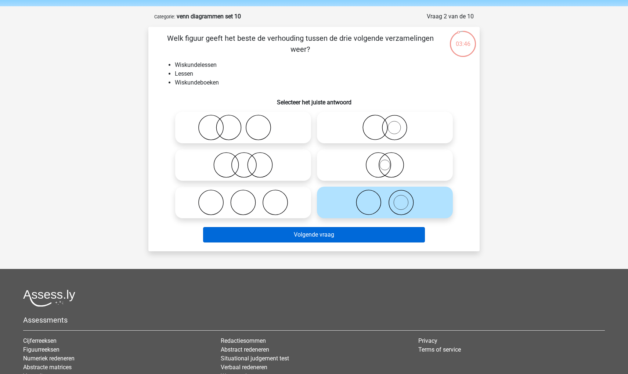
click at [329, 238] on button "Volgende vraag" at bounding box center [314, 234] width 222 height 15
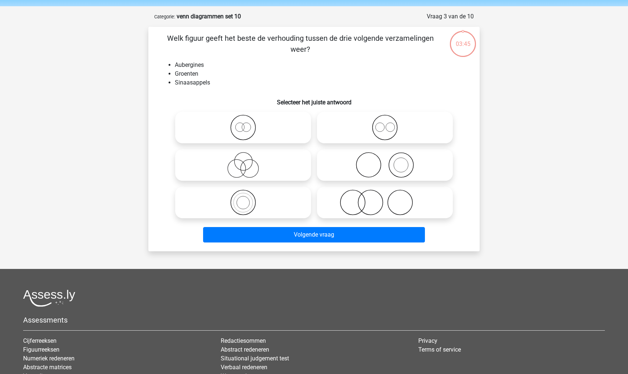
scroll to position [37, 0]
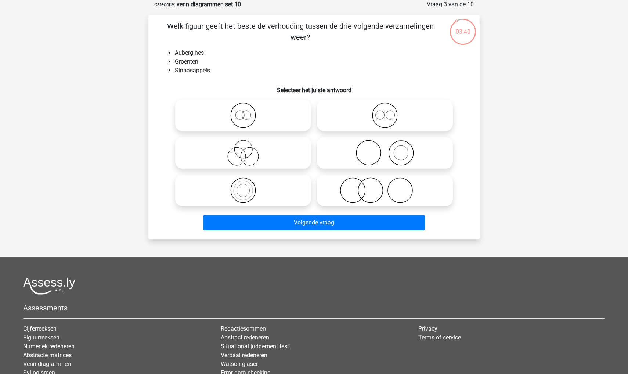
click at [351, 152] on icon at bounding box center [385, 153] width 130 height 26
click at [385, 149] on input "radio" at bounding box center [387, 146] width 5 height 5
radio input "true"
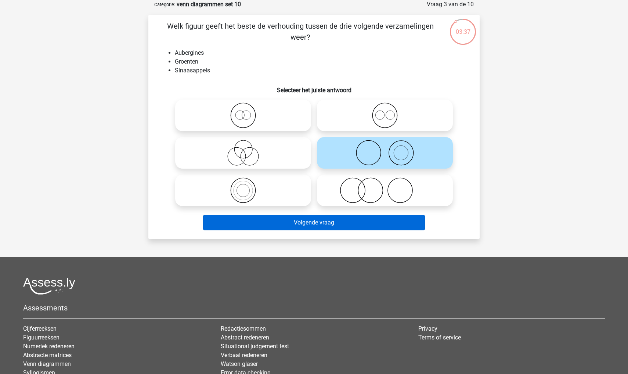
click at [317, 221] on button "Volgende vraag" at bounding box center [314, 222] width 222 height 15
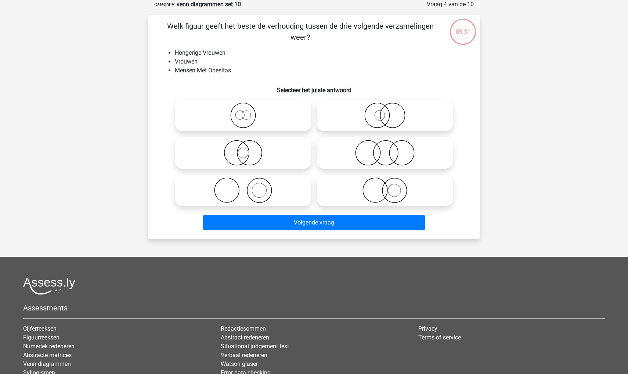
click at [365, 120] on circle at bounding box center [376, 115] width 25 height 25
click at [385, 112] on input "radio" at bounding box center [387, 109] width 5 height 5
radio input "true"
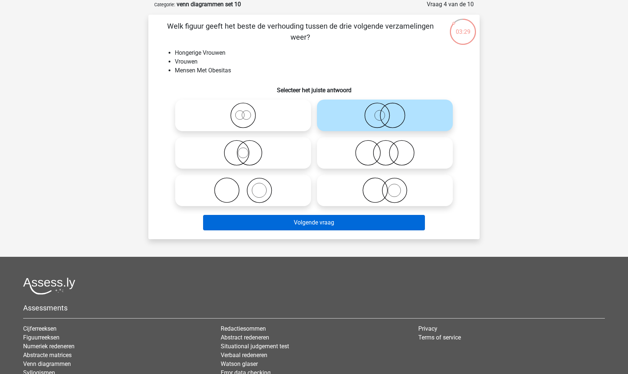
click at [295, 228] on button "Volgende vraag" at bounding box center [314, 222] width 222 height 15
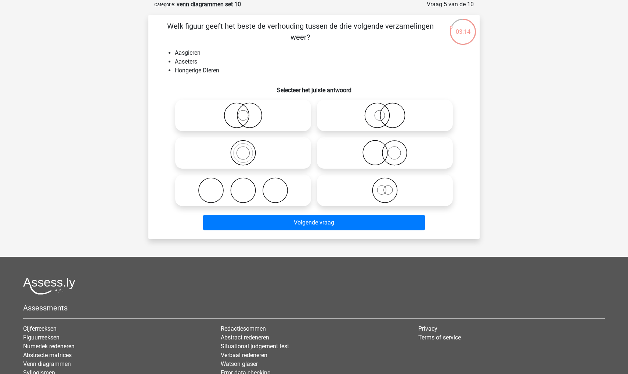
click at [350, 120] on icon at bounding box center [385, 115] width 130 height 26
click at [385, 112] on input "radio" at bounding box center [387, 109] width 5 height 5
radio input "true"
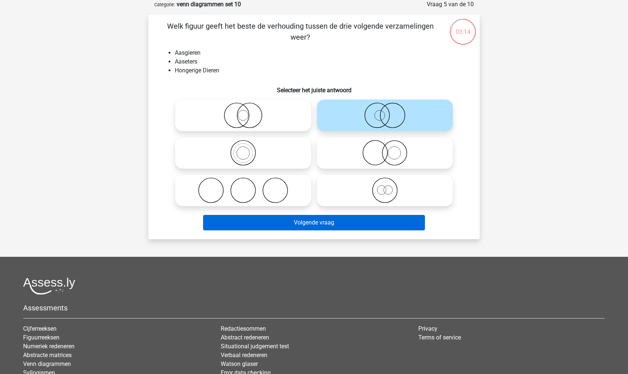
click at [315, 223] on button "Volgende vraag" at bounding box center [314, 222] width 222 height 15
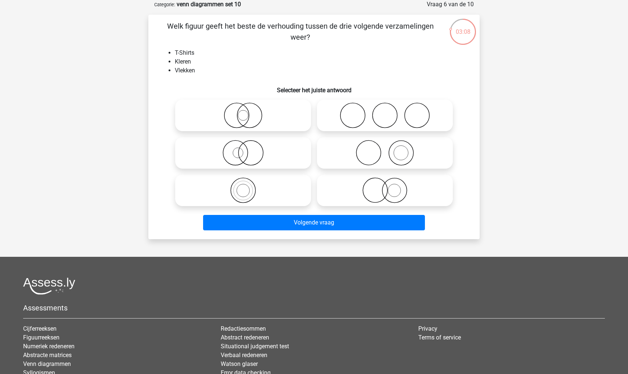
click at [338, 144] on icon at bounding box center [385, 153] width 130 height 26
click at [385, 144] on input "radio" at bounding box center [387, 146] width 5 height 5
radio input "true"
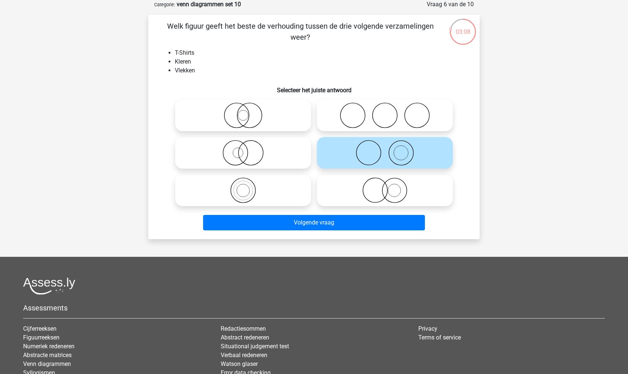
click at [302, 230] on div "Volgende vraag" at bounding box center [313, 224] width 283 height 18
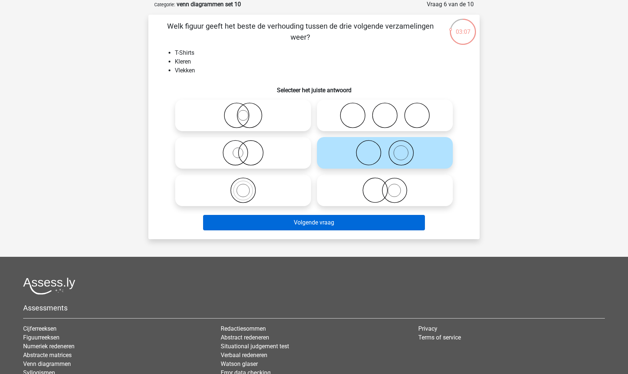
click at [298, 228] on button "Volgende vraag" at bounding box center [314, 222] width 222 height 15
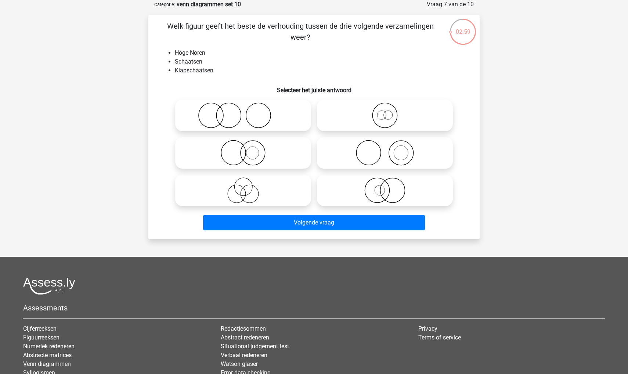
click at [365, 112] on icon at bounding box center [385, 115] width 130 height 26
click at [385, 112] on input "radio" at bounding box center [387, 109] width 5 height 5
radio input "true"
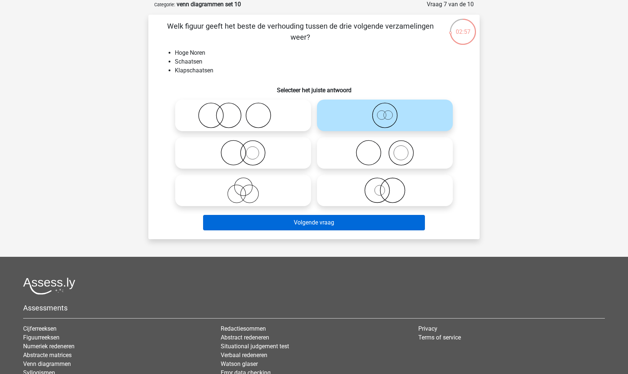
click at [266, 226] on button "Volgende vraag" at bounding box center [314, 222] width 222 height 15
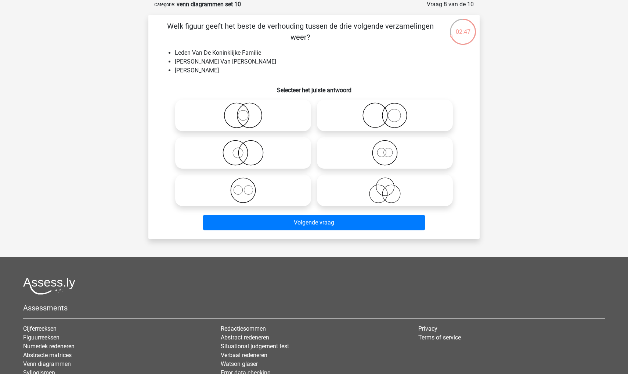
click at [397, 123] on icon at bounding box center [385, 115] width 130 height 26
click at [389, 112] on input "radio" at bounding box center [387, 109] width 5 height 5
radio input "true"
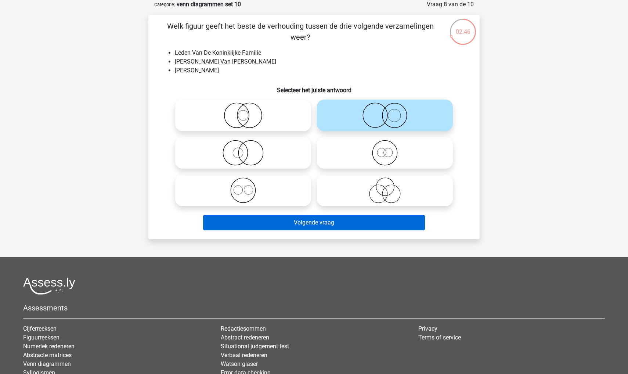
click at [329, 227] on button "Volgende vraag" at bounding box center [314, 222] width 222 height 15
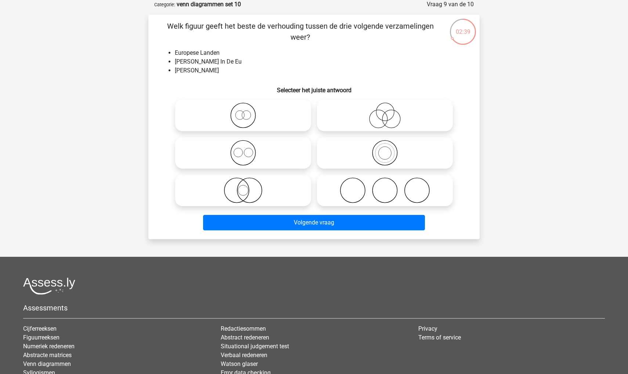
click at [348, 115] on icon at bounding box center [385, 115] width 130 height 26
click at [385, 112] on input "radio" at bounding box center [387, 109] width 5 height 5
radio input "true"
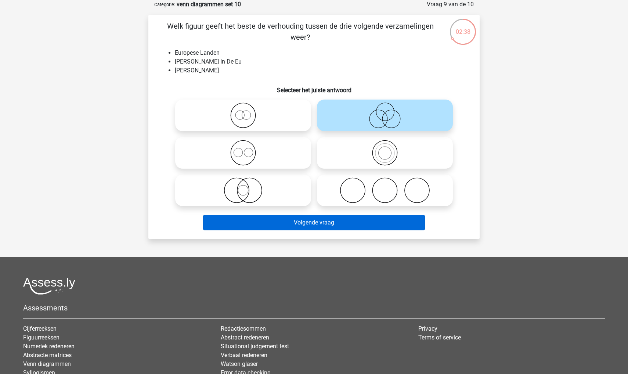
click at [355, 229] on button "Volgende vraag" at bounding box center [314, 222] width 222 height 15
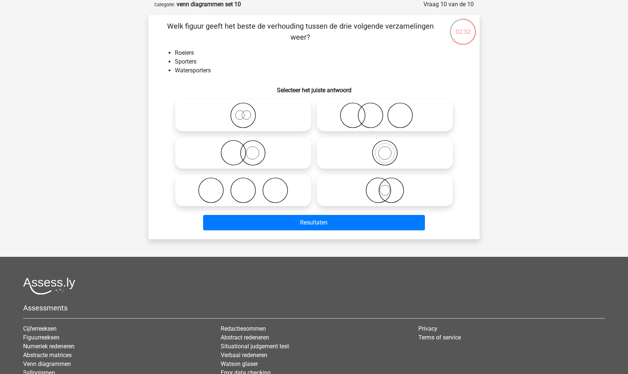
click at [357, 149] on icon at bounding box center [385, 153] width 130 height 26
click at [385, 149] on input "radio" at bounding box center [387, 146] width 5 height 5
radio input "true"
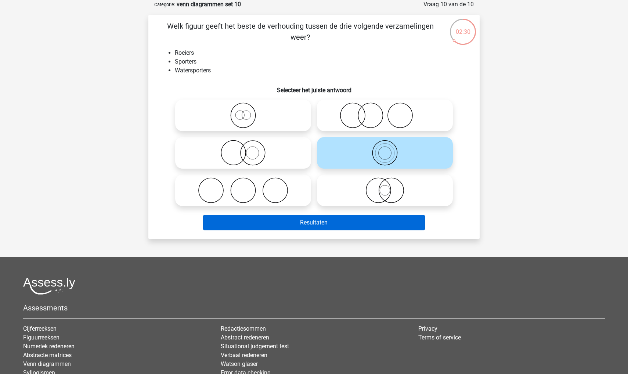
click at [348, 225] on button "Resultaten" at bounding box center [314, 222] width 222 height 15
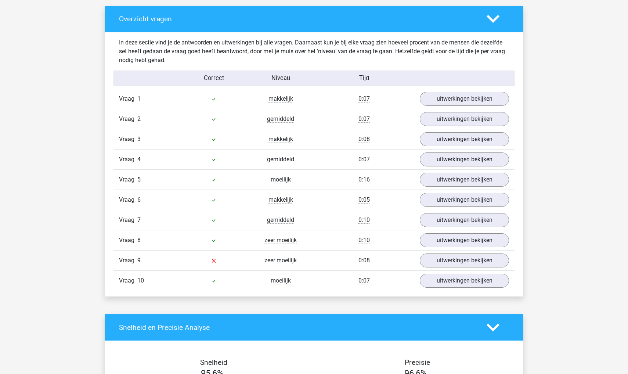
scroll to position [422, 0]
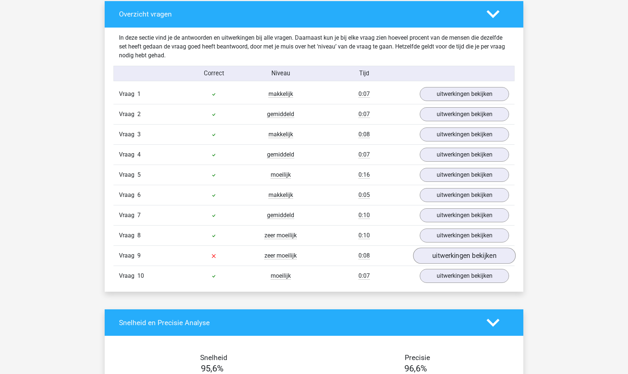
click at [452, 255] on link "uitwerkingen bekijken" at bounding box center [464, 256] width 102 height 16
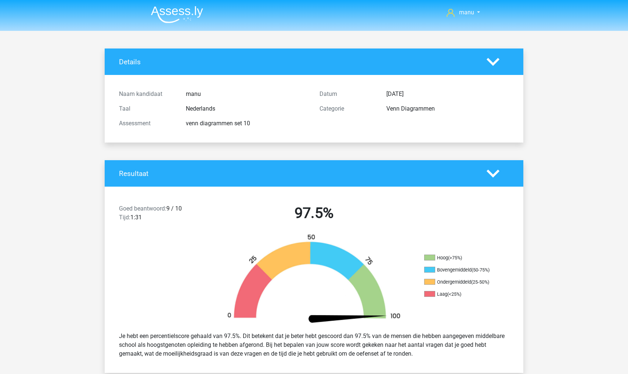
scroll to position [0, 0]
click at [163, 12] on img at bounding box center [177, 14] width 52 height 17
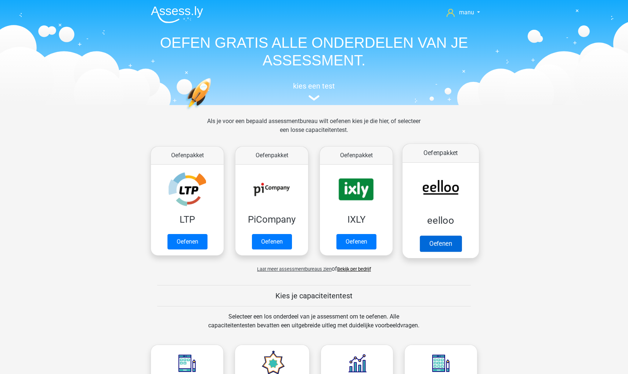
click at [423, 235] on link "Oefenen" at bounding box center [440, 243] width 42 height 16
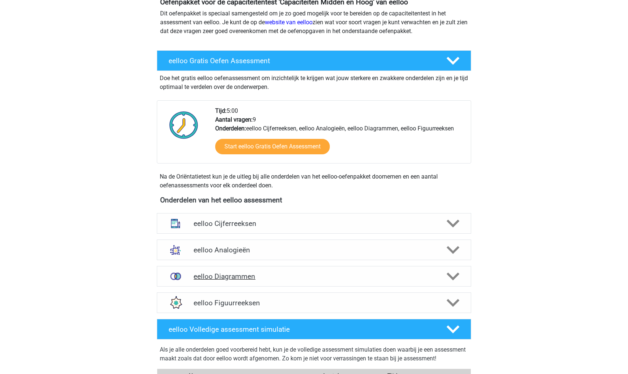
scroll to position [92, 0]
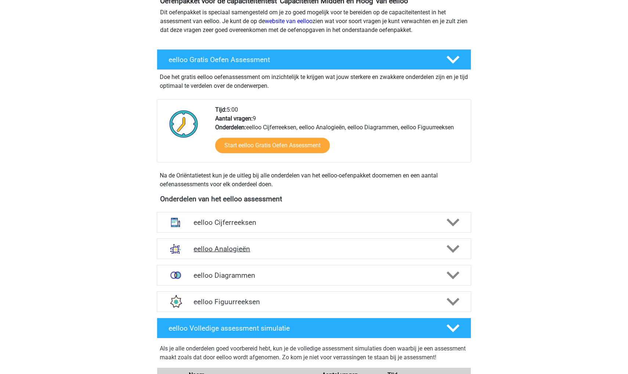
click at [208, 247] on h4 "eelloo Analogieën" at bounding box center [313, 248] width 240 height 8
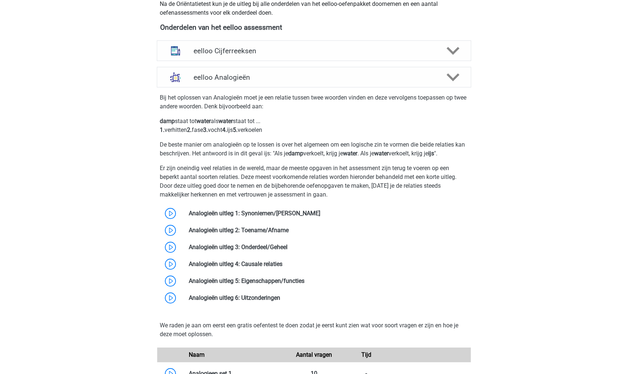
scroll to position [287, 0]
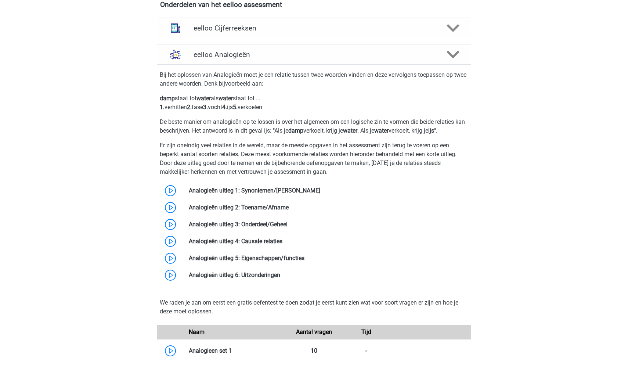
click at [242, 324] on div "We raden je aan om eerst een gratis oefentest te doen zodat je eerst kunt zien …" at bounding box center [314, 328] width 320 height 73
